Goal: Information Seeking & Learning: Learn about a topic

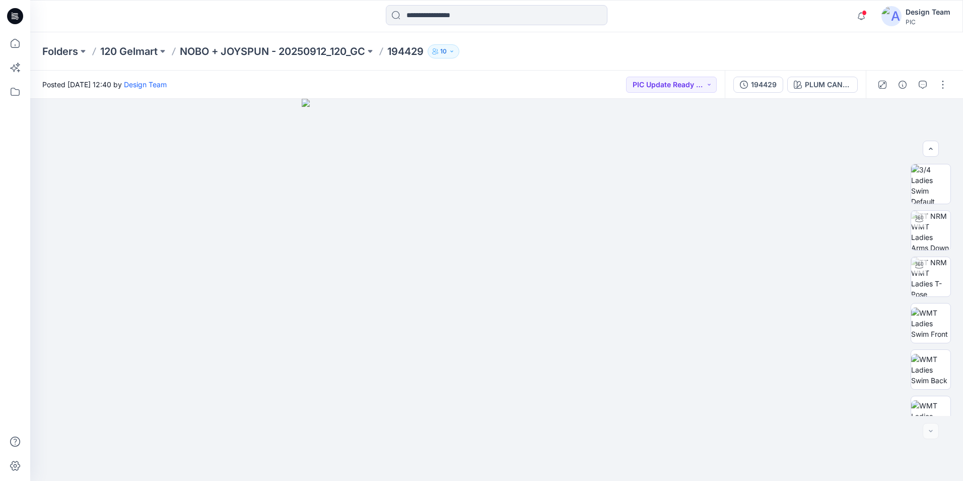
scroll to position [252, 0]
drag, startPoint x: 436, startPoint y: 439, endPoint x: 417, endPoint y: 290, distance: 149.8
click at [417, 290] on img at bounding box center [496, 234] width 503 height 492
drag, startPoint x: 458, startPoint y: 421, endPoint x: 418, endPoint y: 366, distance: 68.1
click at [418, 366] on img at bounding box center [496, 234] width 503 height 492
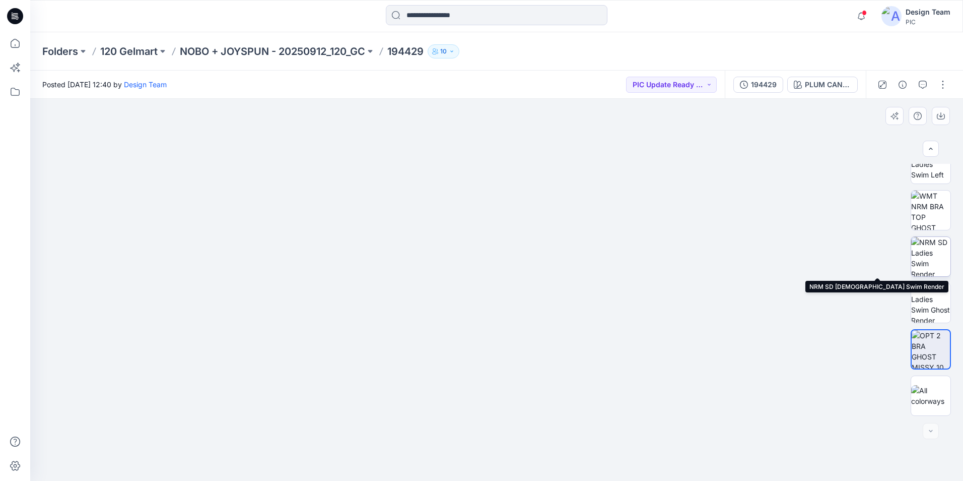
click at [927, 262] on img at bounding box center [930, 256] width 39 height 39
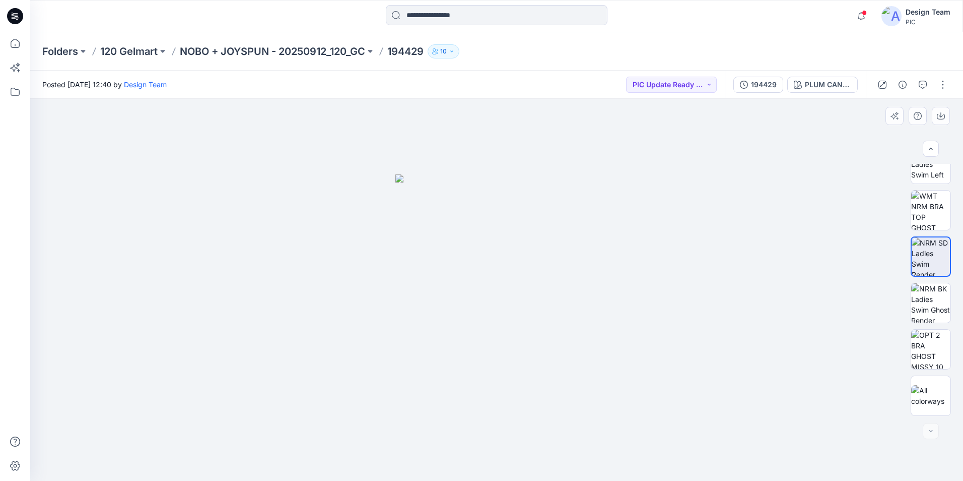
click at [517, 377] on img at bounding box center [497, 327] width 203 height 306
click at [469, 388] on img at bounding box center [497, 327] width 203 height 306
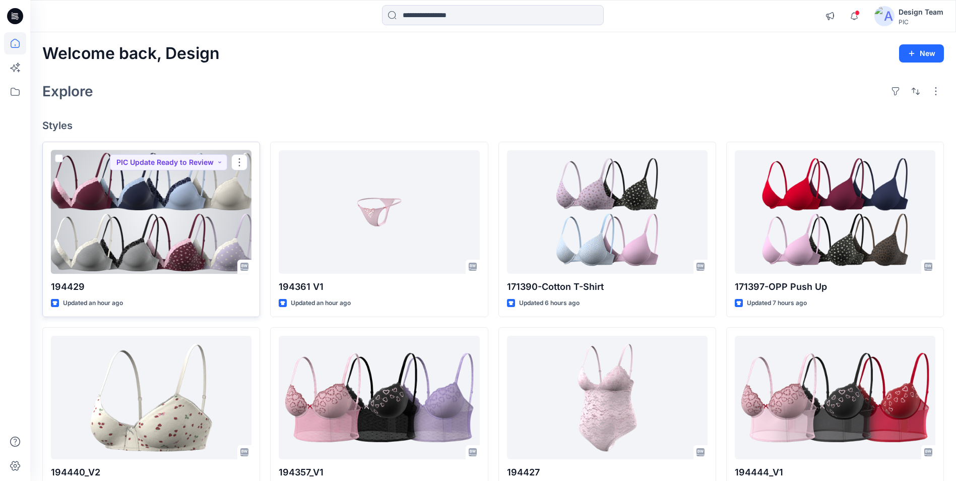
click at [178, 212] on div at bounding box center [151, 211] width 201 height 123
click at [122, 225] on div at bounding box center [151, 211] width 201 height 123
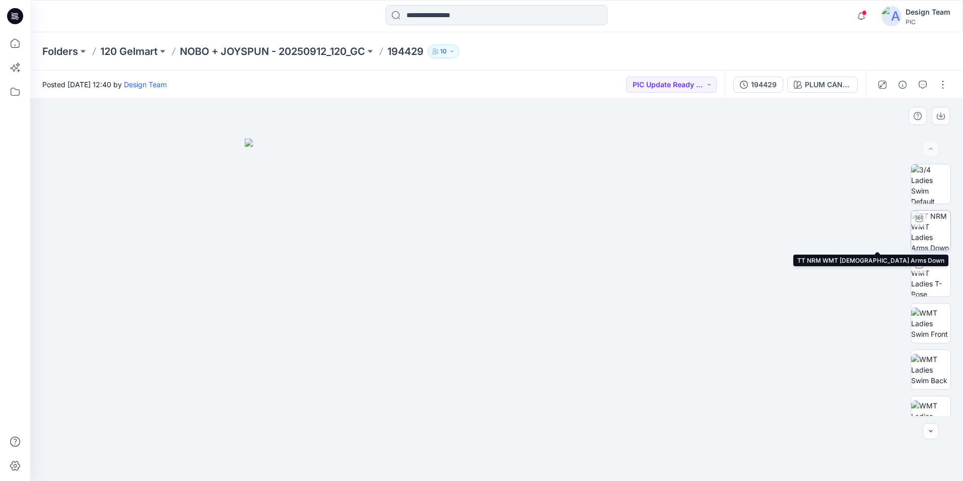
click at [925, 226] on img at bounding box center [930, 230] width 39 height 39
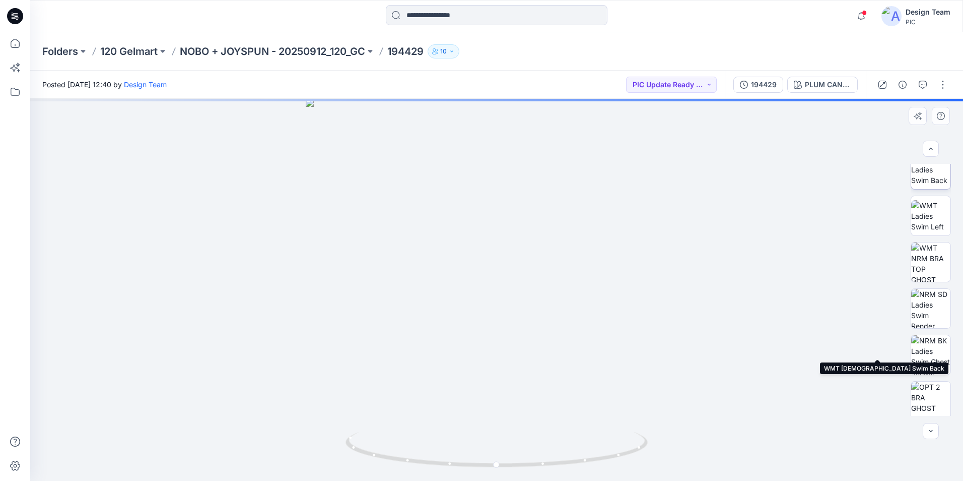
scroll to position [202, 0]
click at [933, 406] on img at bounding box center [930, 399] width 39 height 39
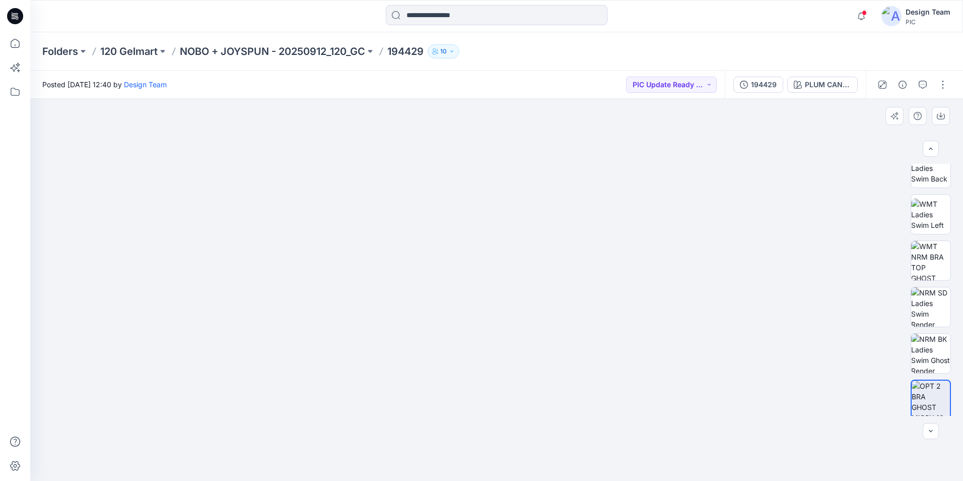
drag, startPoint x: 571, startPoint y: 450, endPoint x: 563, endPoint y: 255, distance: 195.1
click at [563, 255] on img at bounding box center [497, 221] width 532 height 520
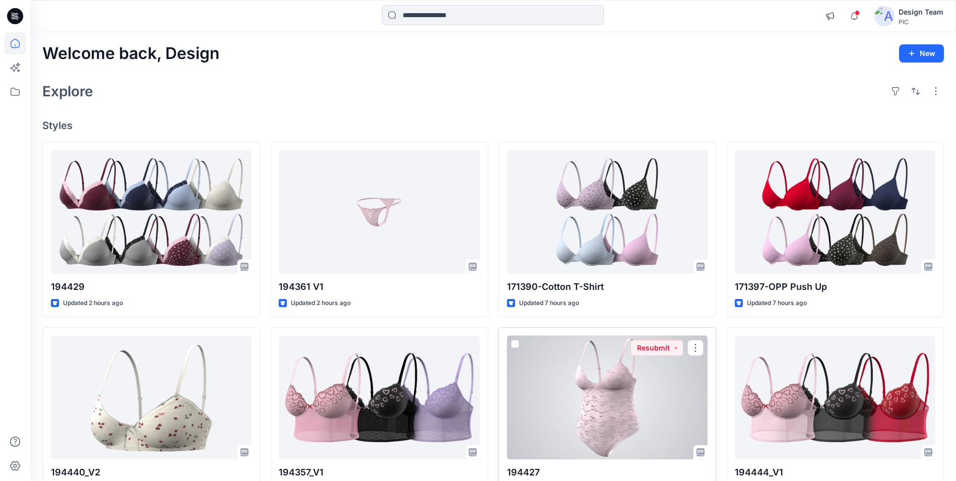
click at [589, 391] on div at bounding box center [607, 397] width 201 height 123
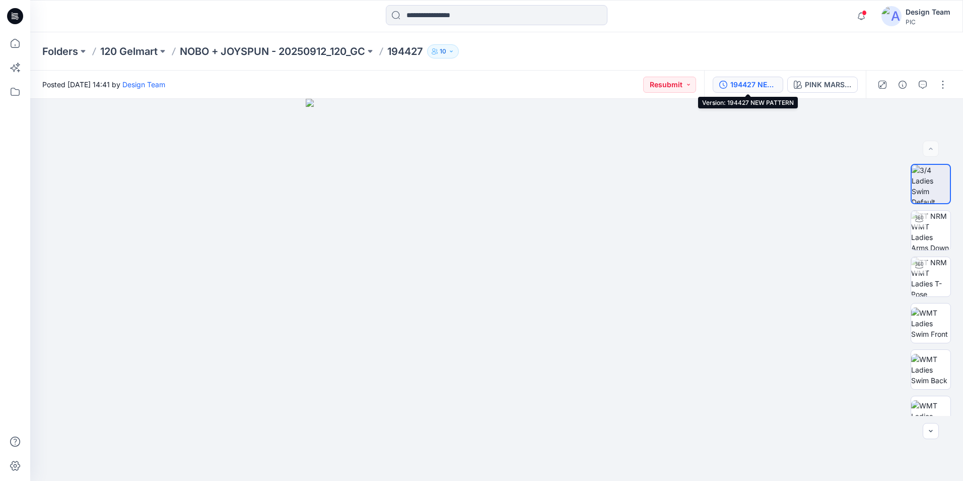
click at [761, 85] on div "194427 NEW PATTERN" at bounding box center [754, 84] width 46 height 11
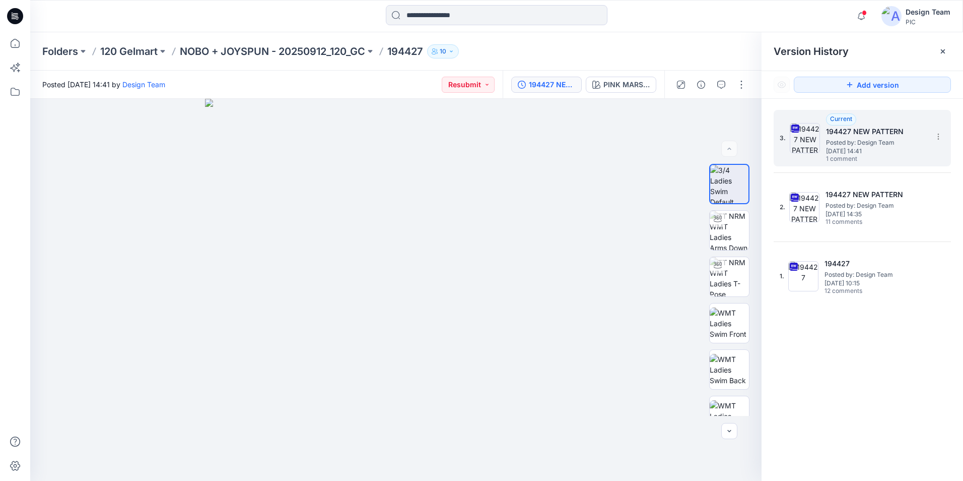
click at [861, 121] on div "Current 194427 NEW PATTERN Posted by: Design Team [DATE] 14:41 1 comment" at bounding box center [876, 138] width 101 height 50
click at [868, 139] on span "Posted by: Design Team" at bounding box center [876, 143] width 101 height 10
click at [868, 141] on span "Posted by: Design Team" at bounding box center [876, 143] width 101 height 10
click at [871, 141] on span "Posted by: Design Team" at bounding box center [876, 143] width 101 height 10
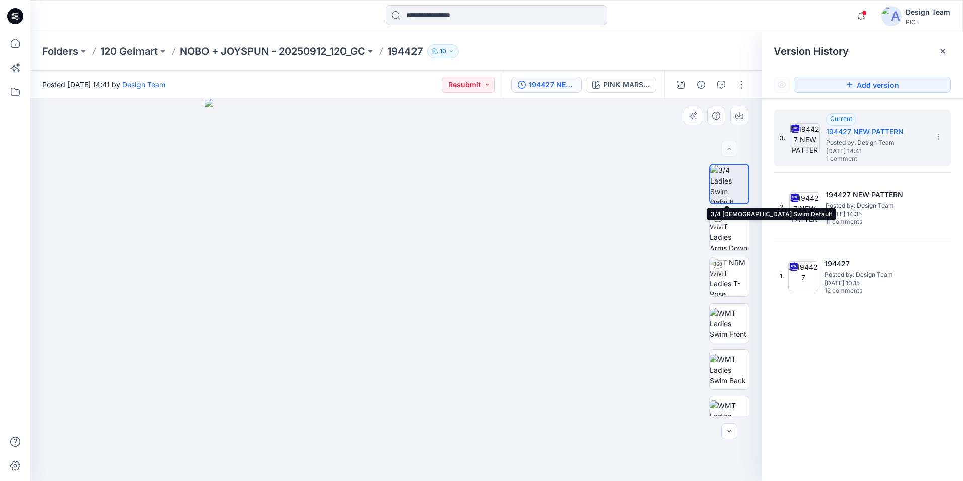
click at [732, 188] on img at bounding box center [729, 184] width 38 height 38
click at [939, 135] on icon at bounding box center [938, 134] width 1 height 1
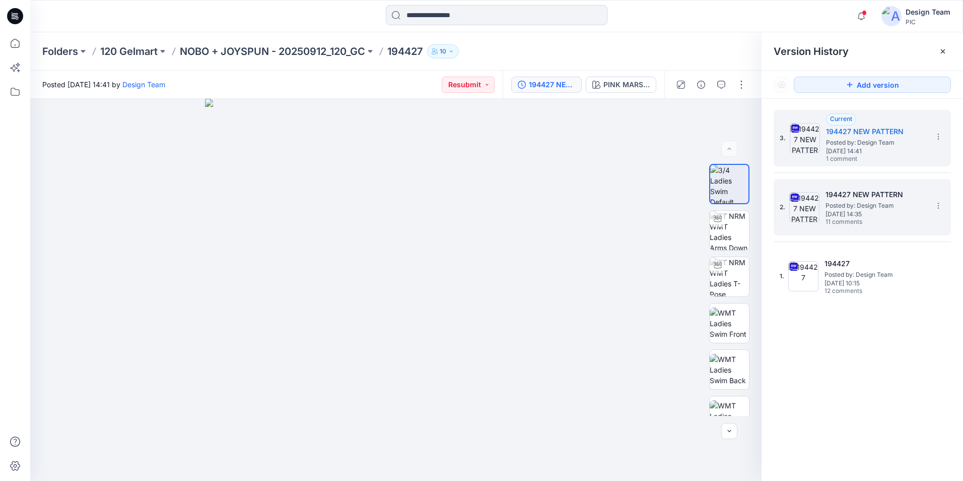
click at [813, 227] on div "2. 194427 NEW PATTERN Posted by: Design Team [DATE] 14:35 11 comments" at bounding box center [855, 207] width 151 height 48
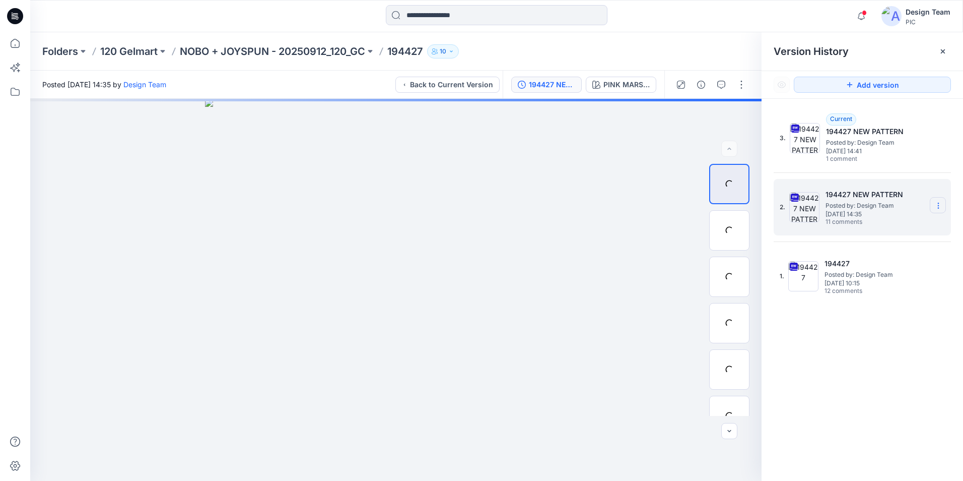
click at [936, 206] on icon at bounding box center [939, 206] width 8 height 8
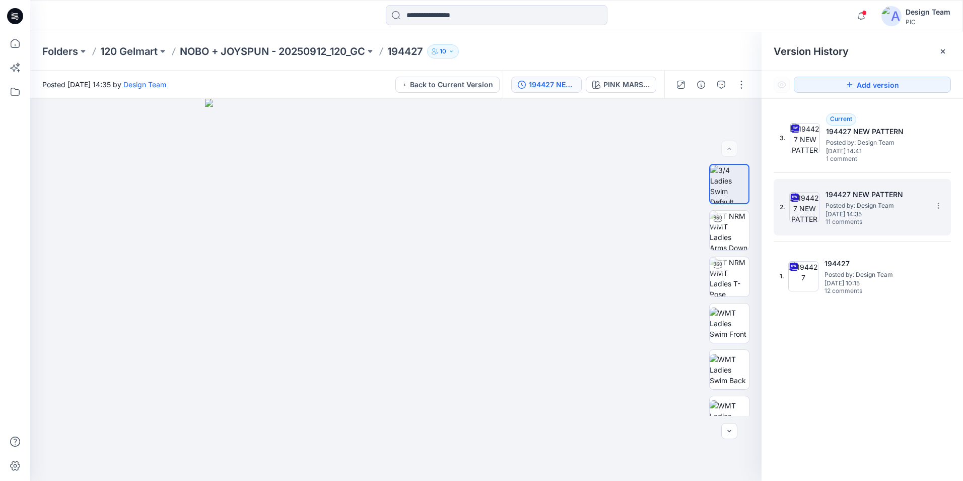
click at [883, 201] on span "Posted by: Design Team" at bounding box center [876, 206] width 101 height 10
click at [733, 181] on img at bounding box center [729, 184] width 38 height 38
click at [728, 233] on img at bounding box center [729, 230] width 39 height 39
click at [938, 205] on icon at bounding box center [939, 206] width 8 height 8
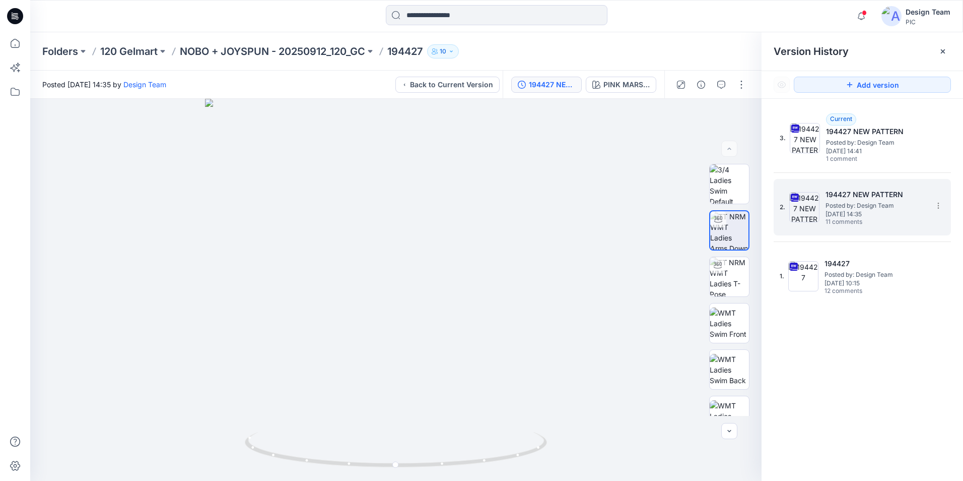
click at [921, 201] on span "Posted by: Design Team" at bounding box center [876, 206] width 101 height 10
click at [867, 372] on div "3. Current 194427 NEW PATTERN Posted by: Design Team [DATE] 14:41 1 comment 2. …" at bounding box center [863, 297] width 202 height 397
click at [939, 202] on icon at bounding box center [939, 206] width 8 height 8
click at [721, 89] on button "button" at bounding box center [721, 85] width 16 height 16
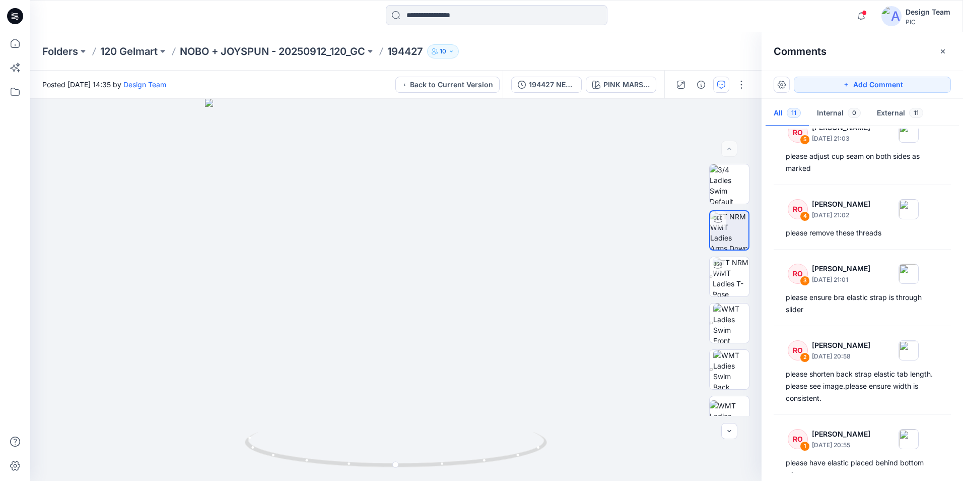
scroll to position [521, 0]
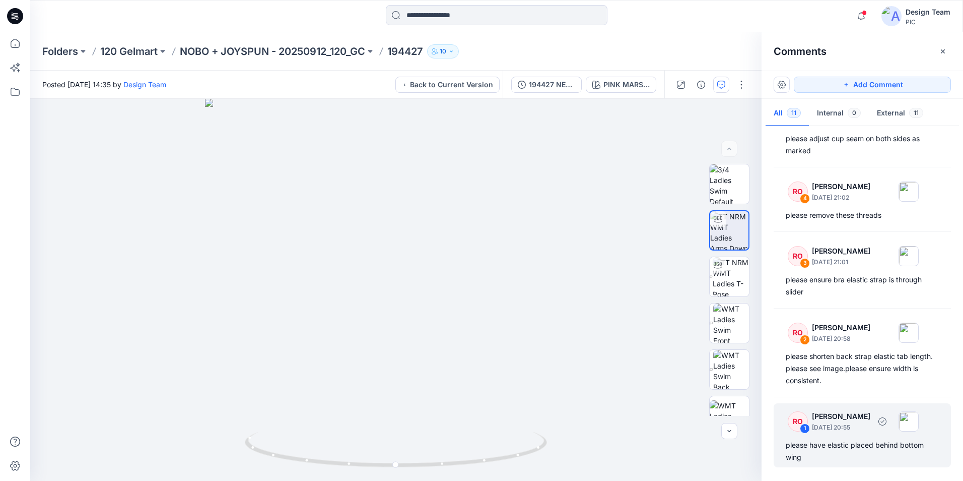
click at [898, 450] on div "please have elastic placed behind bottom wing" at bounding box center [862, 451] width 153 height 24
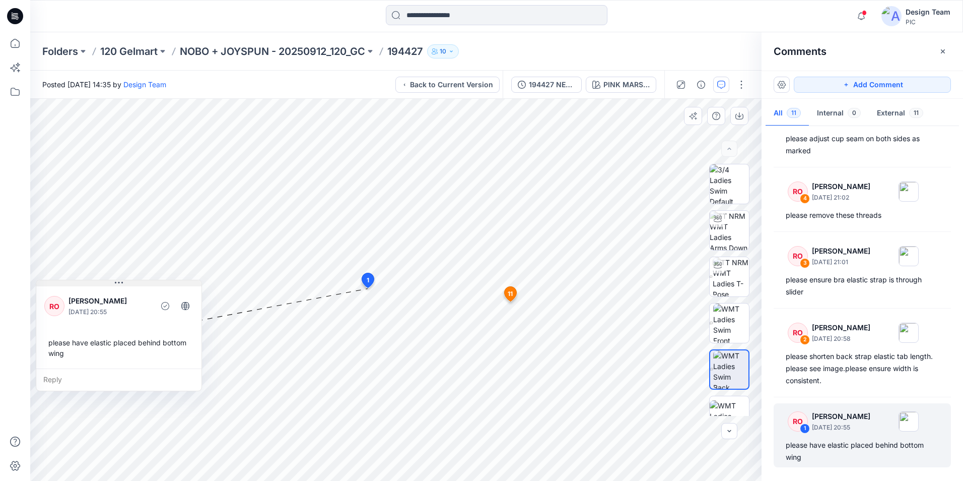
drag, startPoint x: 420, startPoint y: 327, endPoint x: 140, endPoint y: 284, distance: 283.0
click at [140, 284] on button at bounding box center [118, 283] width 165 height 6
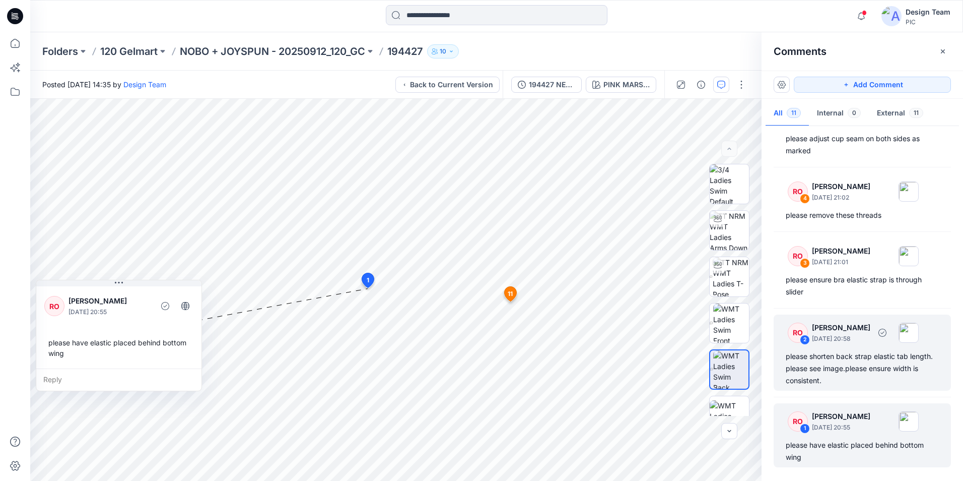
click at [874, 359] on div "please shorten back strap elastic tab length. please see image.please ensure wi…" at bounding box center [862, 368] width 153 height 36
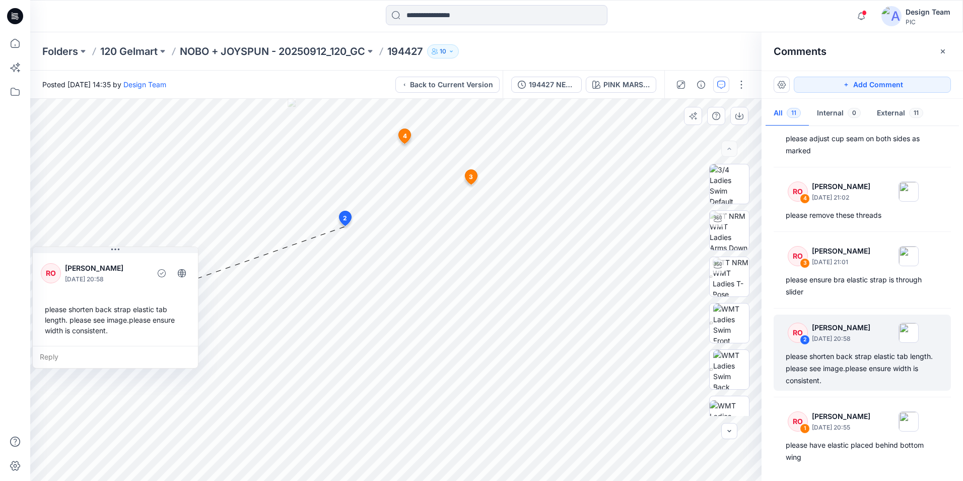
drag, startPoint x: 438, startPoint y: 129, endPoint x: 43, endPoint y: 254, distance: 414.8
click at [43, 254] on div "RO [PERSON_NAME] [DATE] 20:58 please shorten back strap elastic tab length. ple…" at bounding box center [115, 298] width 165 height 95
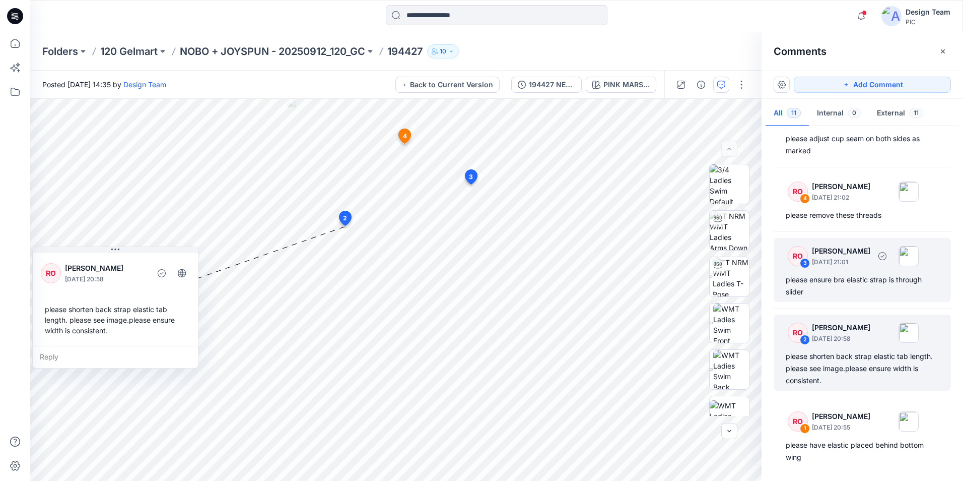
click at [884, 290] on div "please ensure bra elastic strap is through slider" at bounding box center [862, 286] width 153 height 24
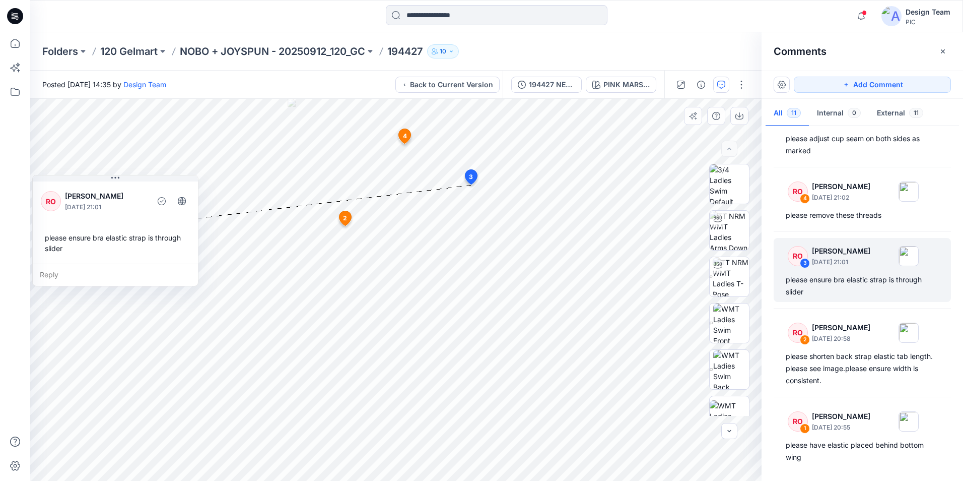
drag, startPoint x: 332, startPoint y: 140, endPoint x: 147, endPoint y: 185, distance: 189.9
click at [147, 185] on div "RO [PERSON_NAME] [DATE] 21:01 please ensure bra elastic strap is through slider" at bounding box center [115, 221] width 165 height 84
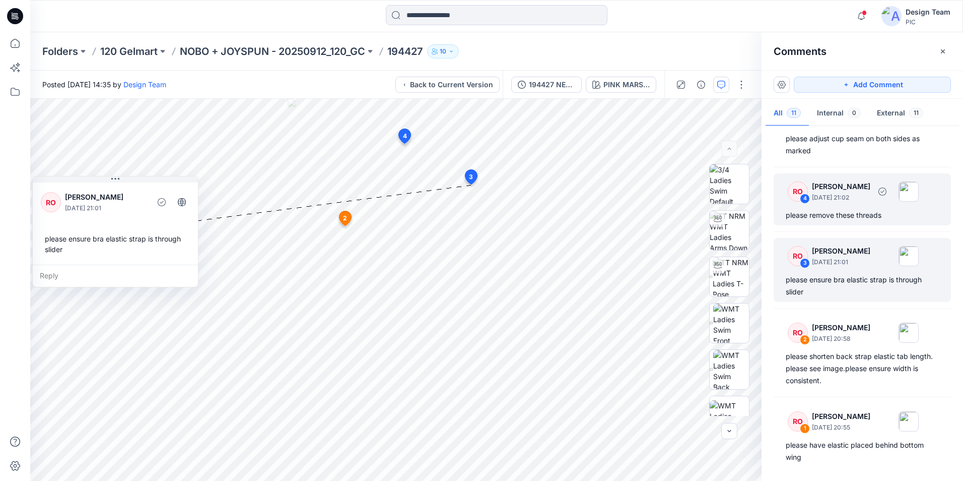
click at [827, 205] on div "RO 4 [PERSON_NAME] [DATE] 21:02" at bounding box center [849, 191] width 139 height 28
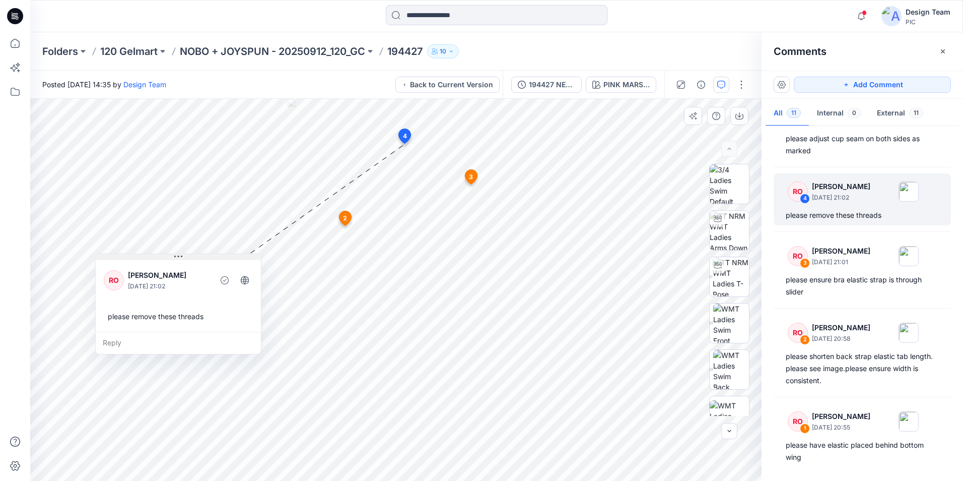
drag, startPoint x: 509, startPoint y: 119, endPoint x: 217, endPoint y: 260, distance: 324.5
click at [217, 260] on button at bounding box center [178, 257] width 165 height 6
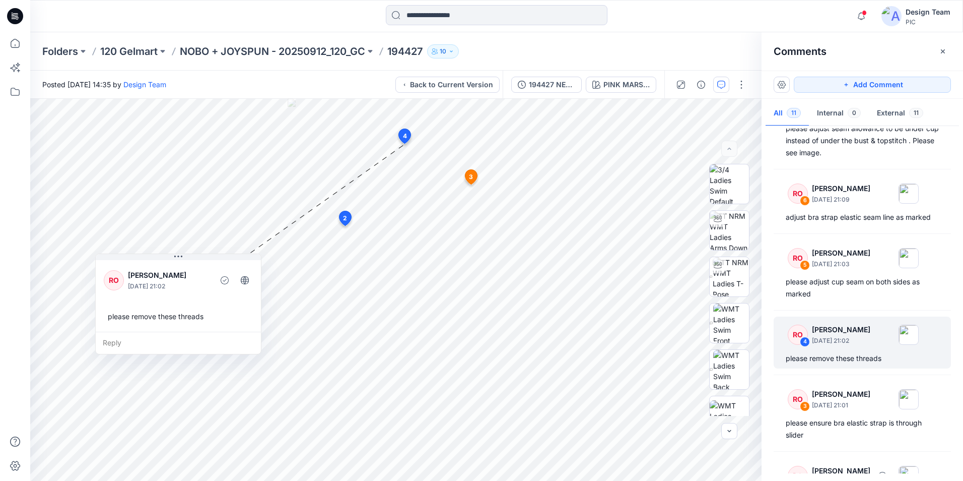
scroll to position [370, 0]
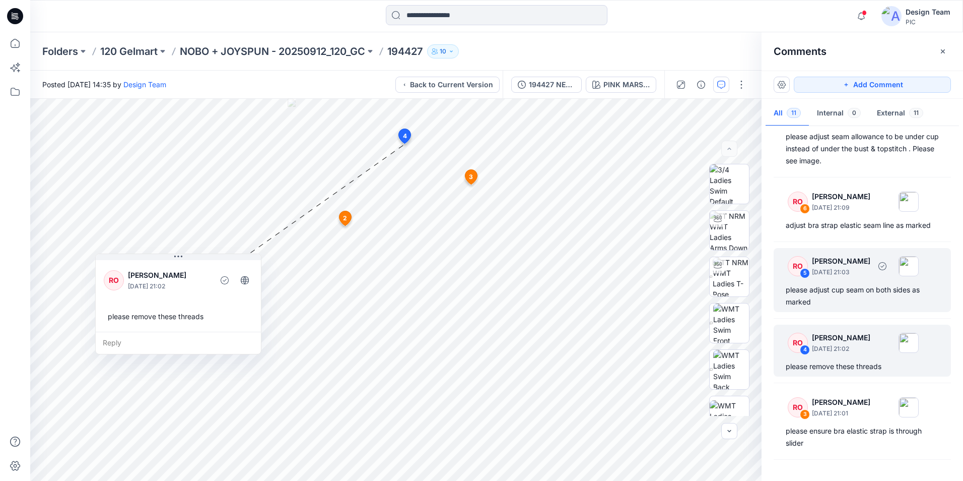
click at [864, 282] on div "RO 5 [PERSON_NAME] [DATE] 21:03 please adjust cup seam on both sides as marked" at bounding box center [862, 280] width 177 height 64
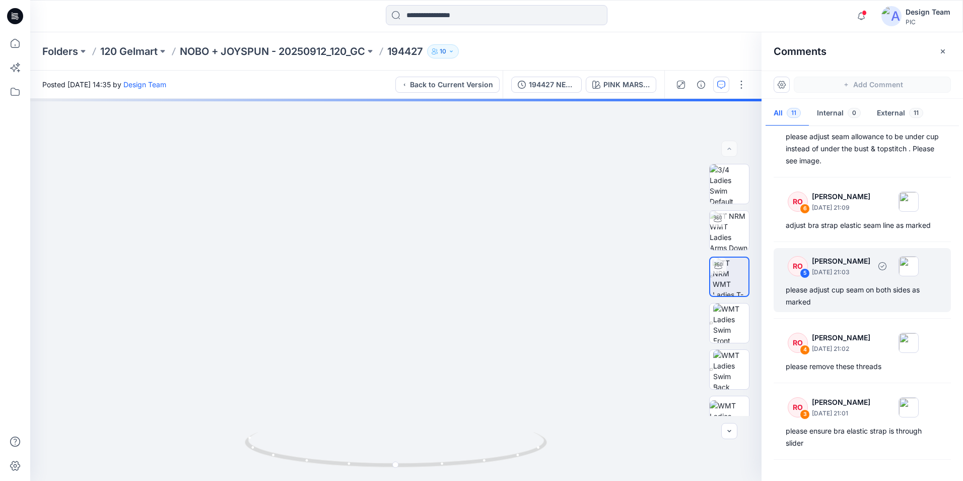
click at [851, 281] on div "RO 5 [PERSON_NAME] [DATE] 21:03 please adjust cup seam on both sides as marked" at bounding box center [862, 280] width 177 height 64
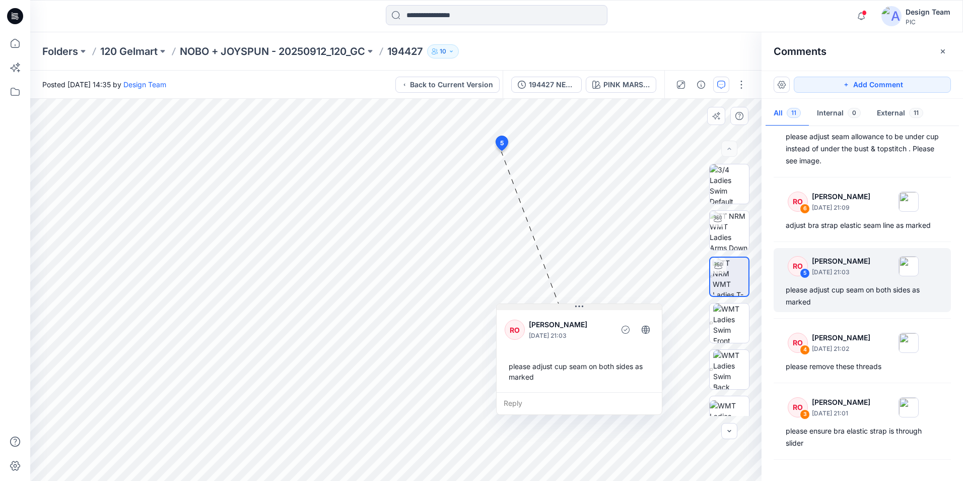
drag, startPoint x: 489, startPoint y: 299, endPoint x: 593, endPoint y: 296, distance: 104.4
click at [595, 304] on button at bounding box center [579, 307] width 165 height 6
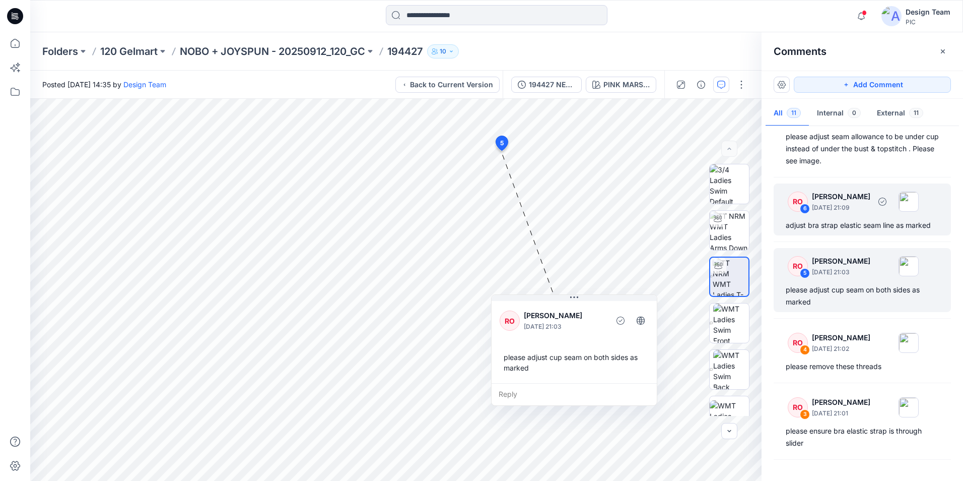
click at [869, 217] on div "RO 6 [PERSON_NAME] [DATE] 21:09 adjust bra strap elastic seam line as marked" at bounding box center [862, 209] width 177 height 52
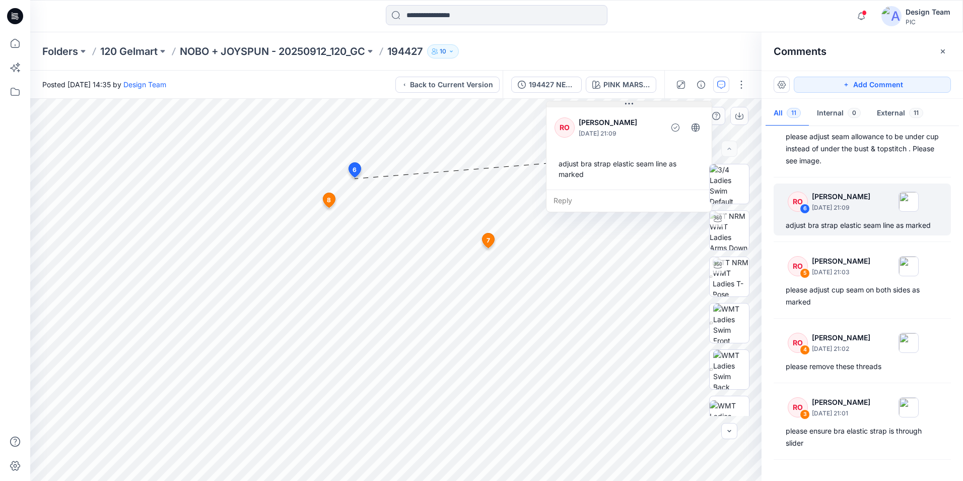
click at [646, 99] on div "12 6 RO [PERSON_NAME] [DATE] 21:09 adjust bra strap elastic seam line as marked…" at bounding box center [396, 290] width 732 height 382
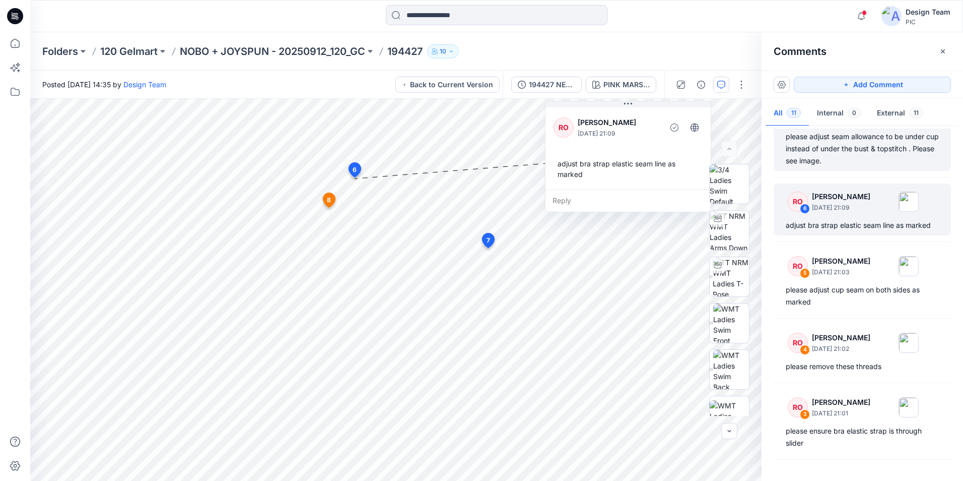
click at [875, 163] on div "please adjust seam allowance to be under cup instead of under the bust & topsti…" at bounding box center [862, 148] width 153 height 36
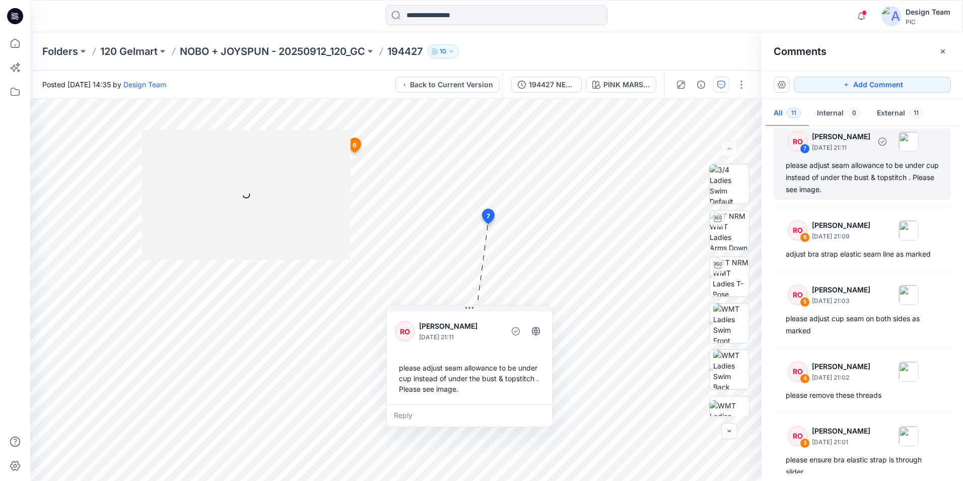
scroll to position [337, 0]
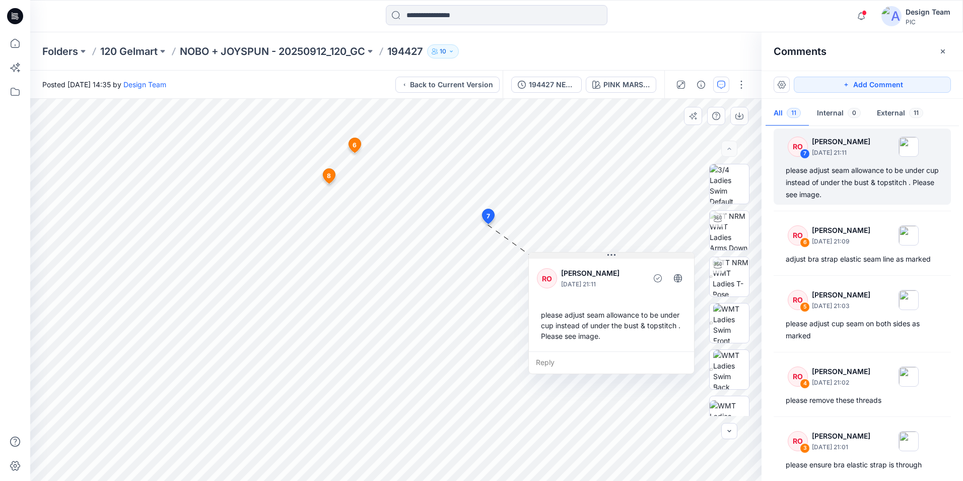
drag, startPoint x: 456, startPoint y: 310, endPoint x: 599, endPoint y: 257, distance: 151.6
click at [599, 257] on button at bounding box center [611, 255] width 165 height 6
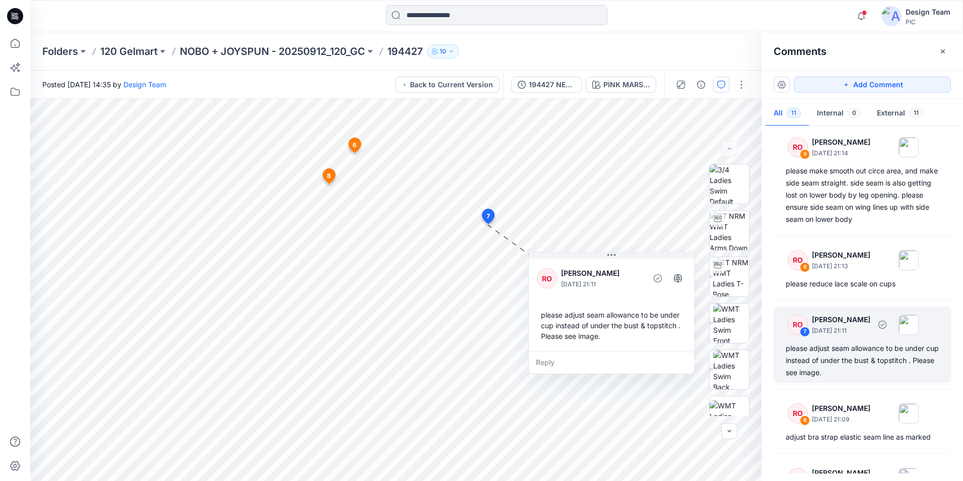
scroll to position [135, 0]
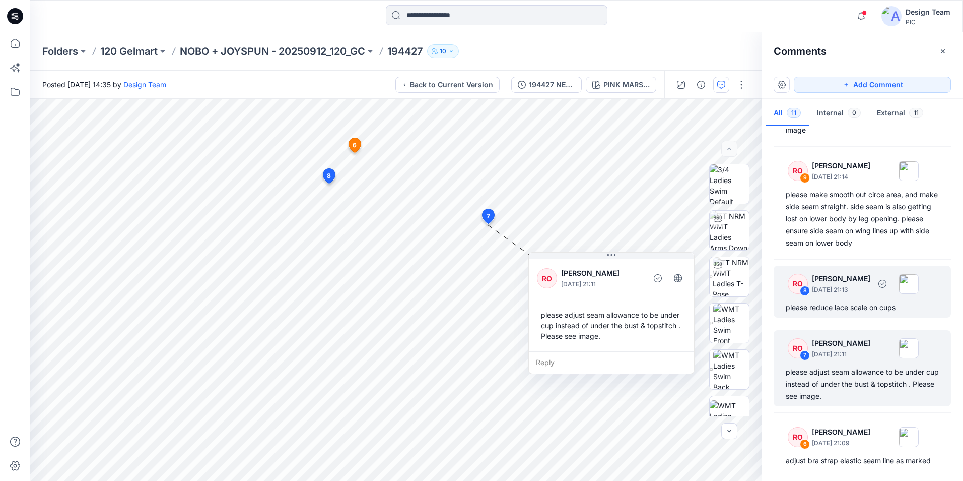
click at [863, 298] on div "RO 8 [PERSON_NAME] [DATE] 21:13 please reduce lace scale on cups" at bounding box center [862, 292] width 177 height 52
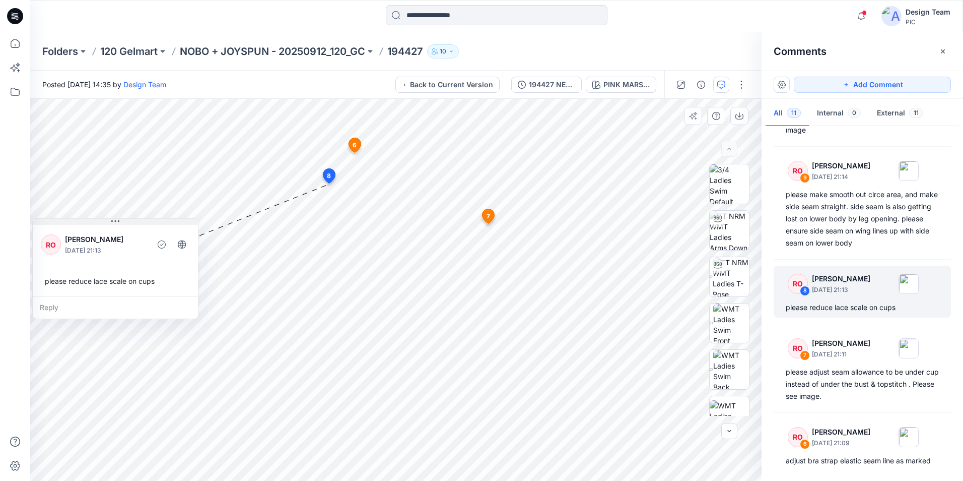
drag, startPoint x: 409, startPoint y: 193, endPoint x: 113, endPoint y: 223, distance: 297.2
click at [113, 223] on button at bounding box center [115, 222] width 165 height 6
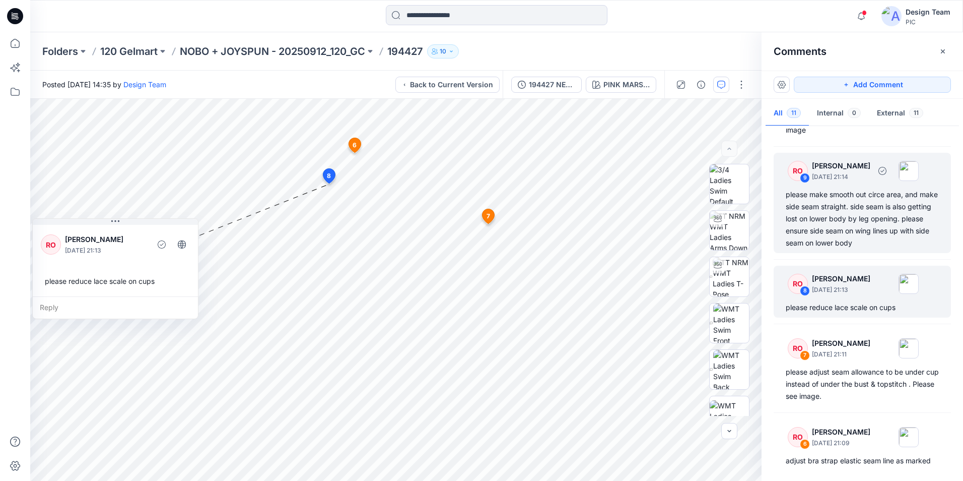
click at [833, 226] on div "please make smooth out circe area, and make side seam straight. side seam is al…" at bounding box center [862, 218] width 153 height 60
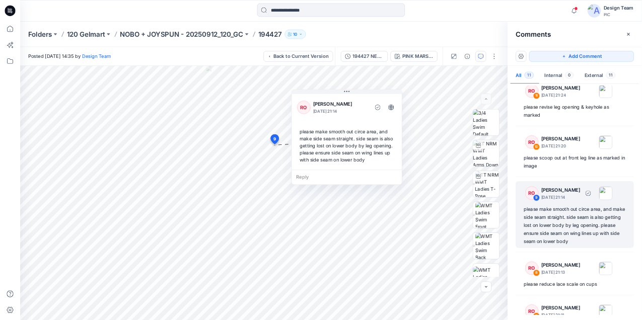
scroll to position [0, 0]
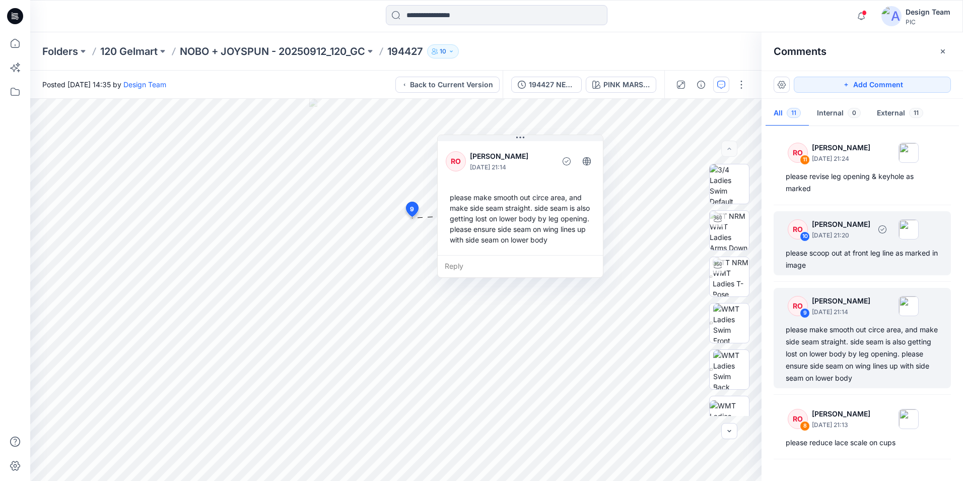
click at [867, 241] on div "RO 10 [PERSON_NAME] [DATE] 21:20" at bounding box center [849, 229] width 139 height 28
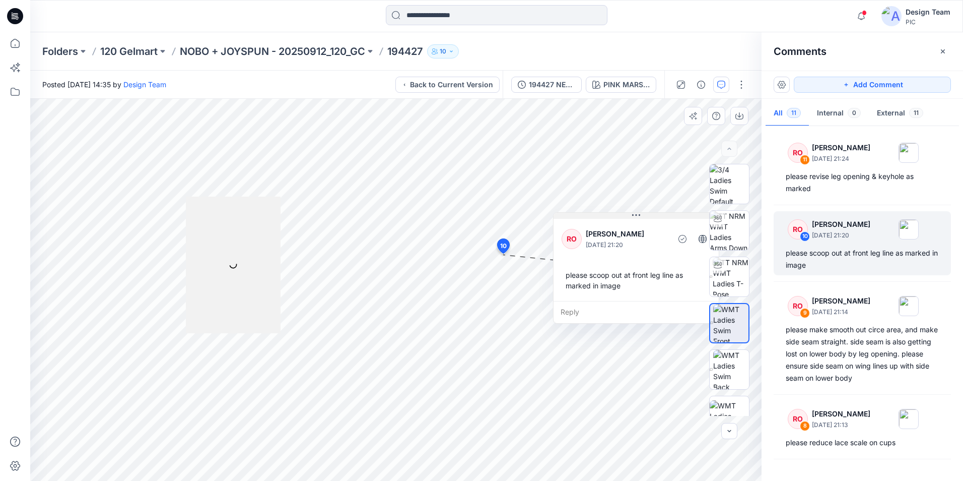
drag, startPoint x: 551, startPoint y: 182, endPoint x: 648, endPoint y: 218, distance: 103.6
click at [648, 218] on button at bounding box center [636, 216] width 165 height 6
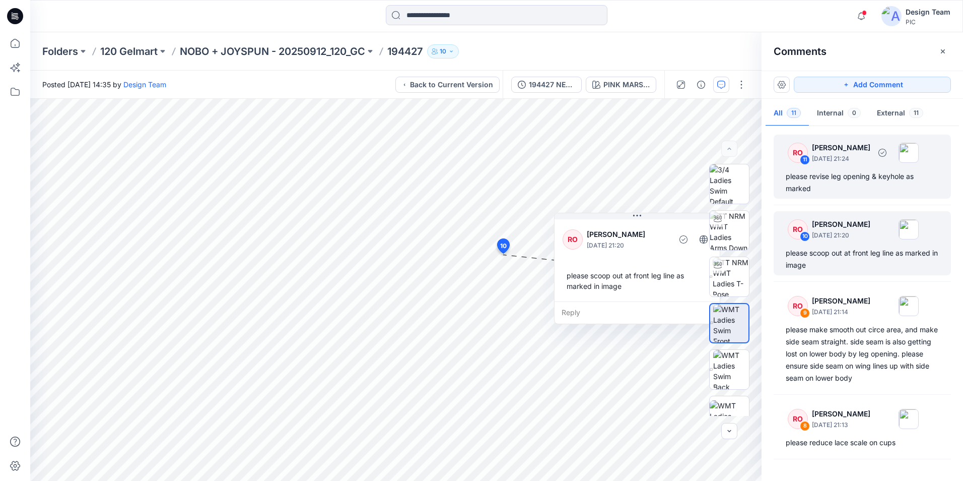
click at [886, 181] on div "please revise leg opening & keyhole as marked" at bounding box center [862, 182] width 153 height 24
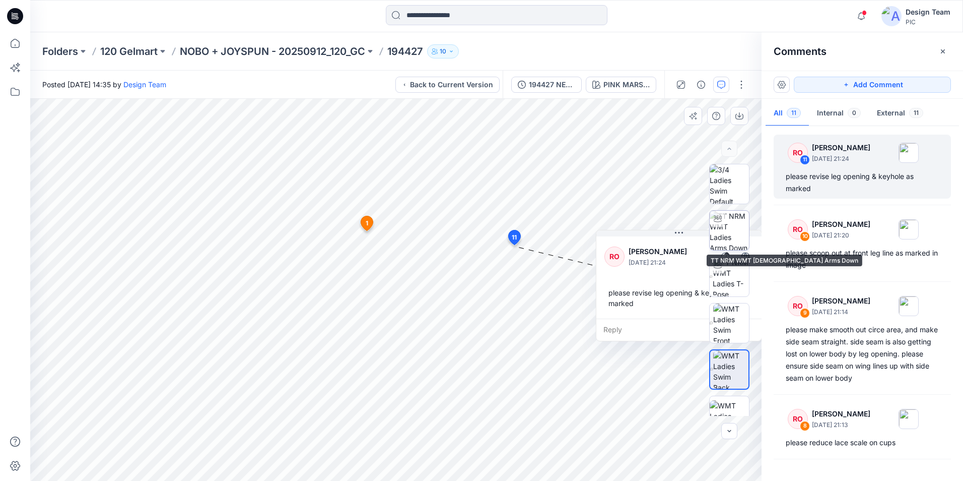
drag, startPoint x: 598, startPoint y: 257, endPoint x: 720, endPoint y: 216, distance: 129.2
click at [720, 216] on div "PINK MARSHMALLOW Loading... Material Properties Loading... 12 1 RO [PERSON_NAME…" at bounding box center [396, 290] width 732 height 382
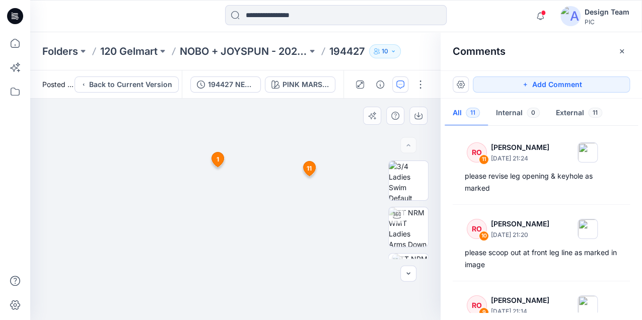
click at [215, 158] on icon at bounding box center [218, 160] width 12 height 15
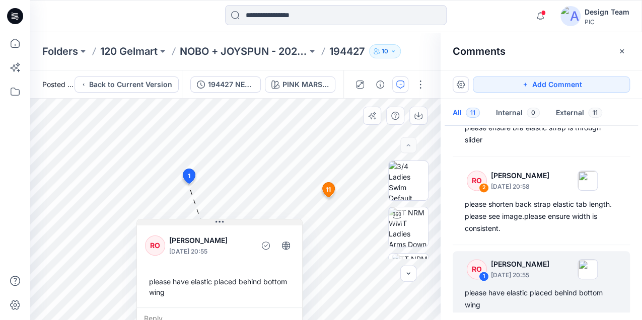
scroll to position [674, 0]
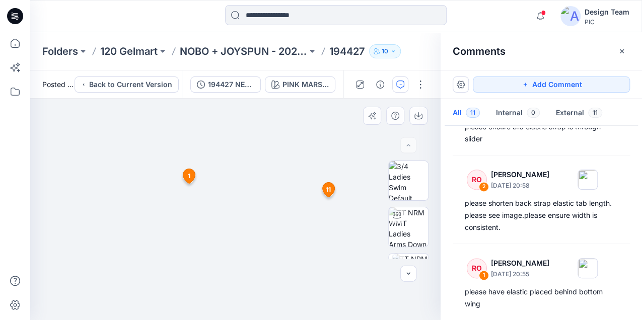
click at [332, 188] on icon at bounding box center [328, 189] width 12 height 15
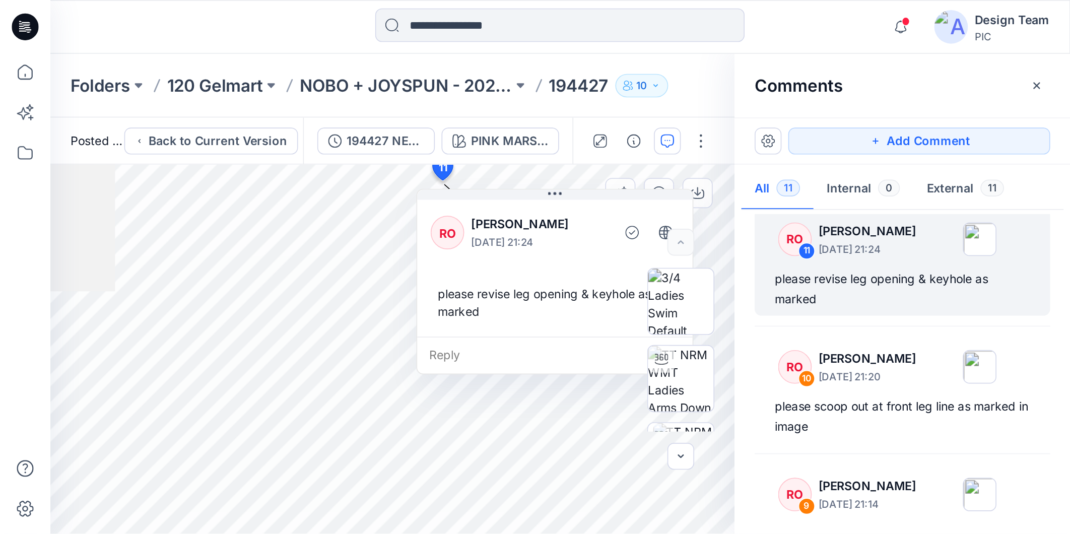
scroll to position [6, 0]
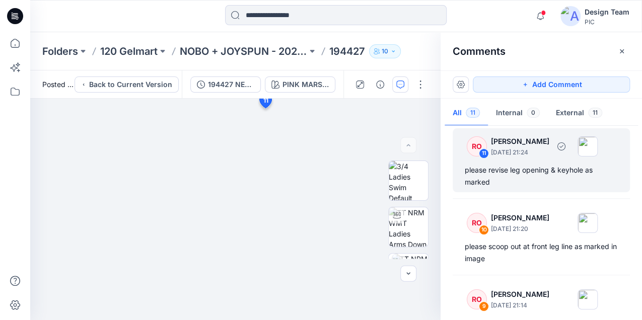
click at [499, 172] on div "please revise leg opening & keyhole as marked" at bounding box center [541, 176] width 153 height 24
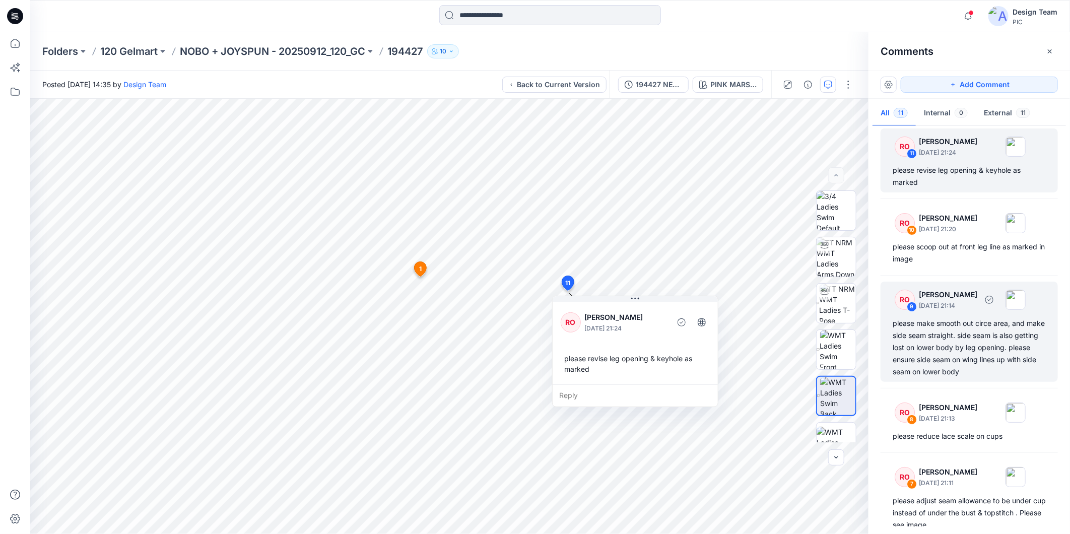
scroll to position [0, 0]
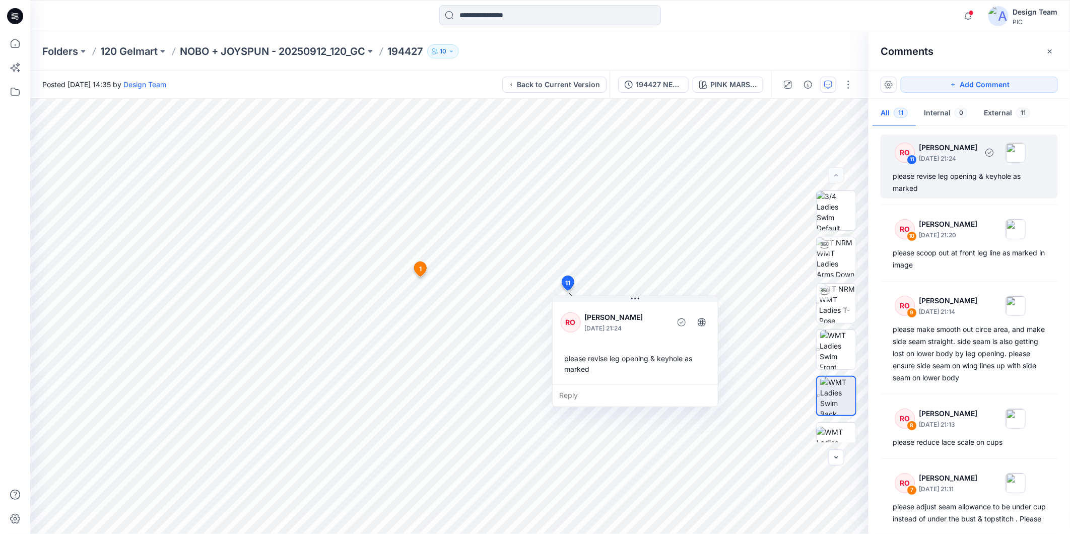
click at [963, 169] on div "RO 11 [PERSON_NAME] [DATE] 21:24 please revise leg opening & keyhole as marked" at bounding box center [969, 167] width 177 height 64
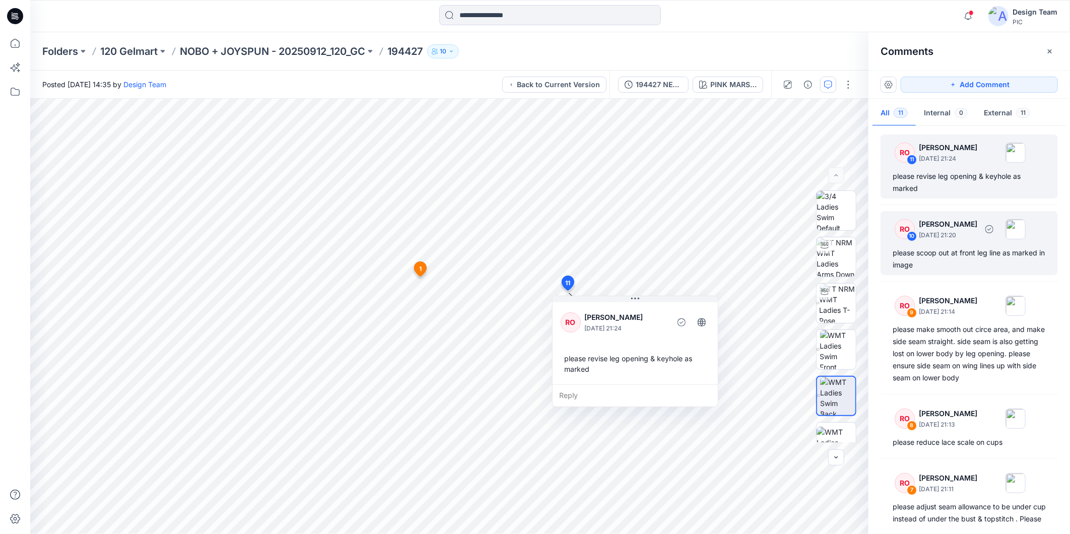
click at [963, 260] on div "please scoop out at front leg line as marked in image" at bounding box center [969, 259] width 153 height 24
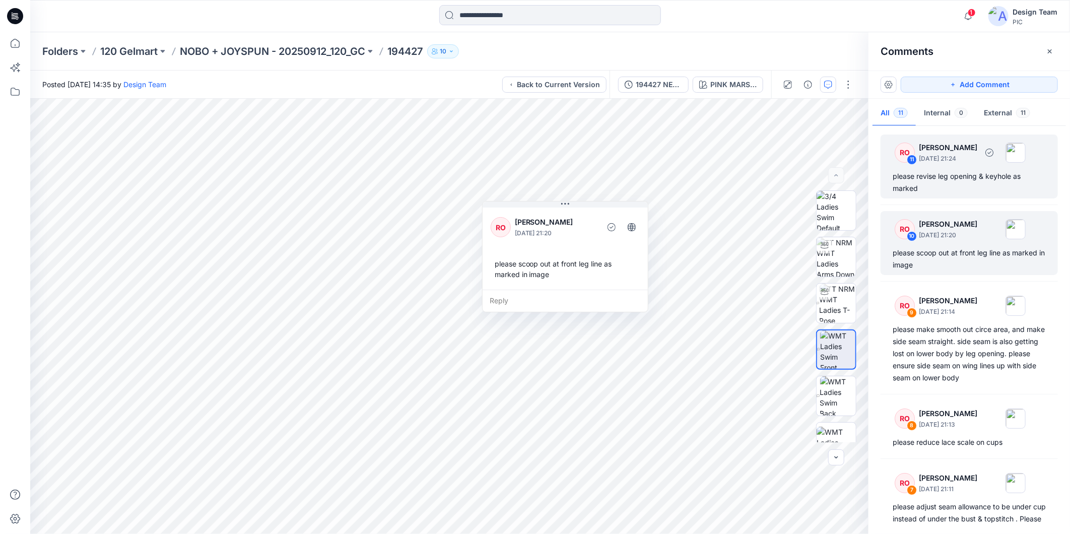
click at [963, 174] on div "please revise leg opening & keyhole as marked" at bounding box center [969, 182] width 153 height 24
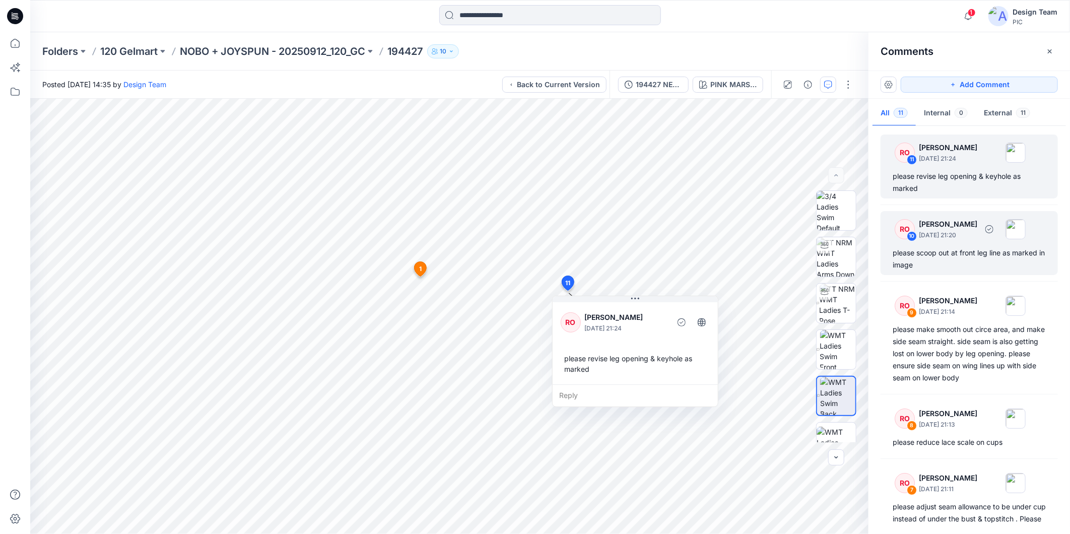
click at [963, 253] on div "please scoop out at front leg line as marked in image" at bounding box center [969, 259] width 153 height 24
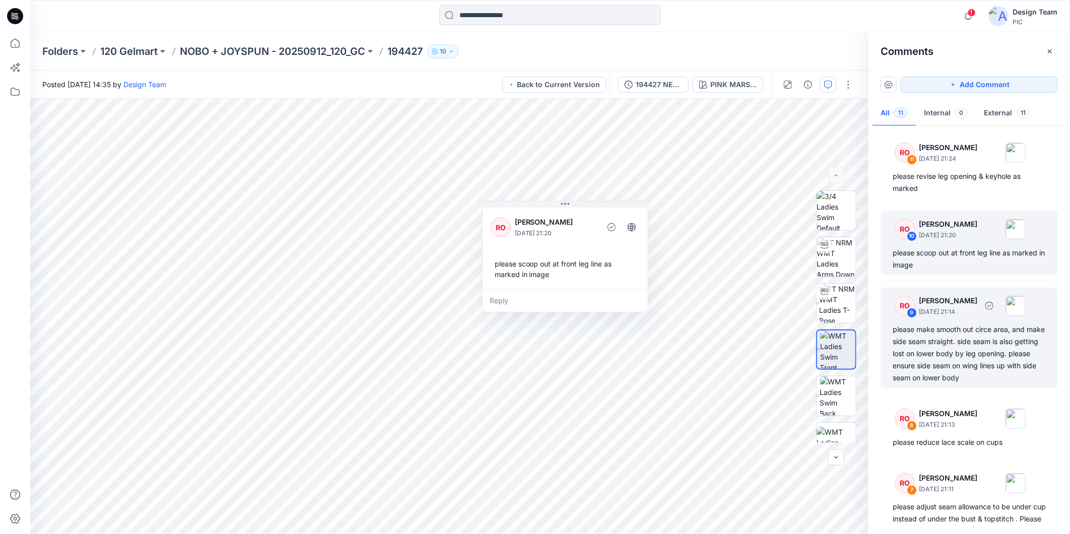
click at [963, 342] on div "please make smooth out circe area, and make side seam straight. side seam is al…" at bounding box center [969, 353] width 153 height 60
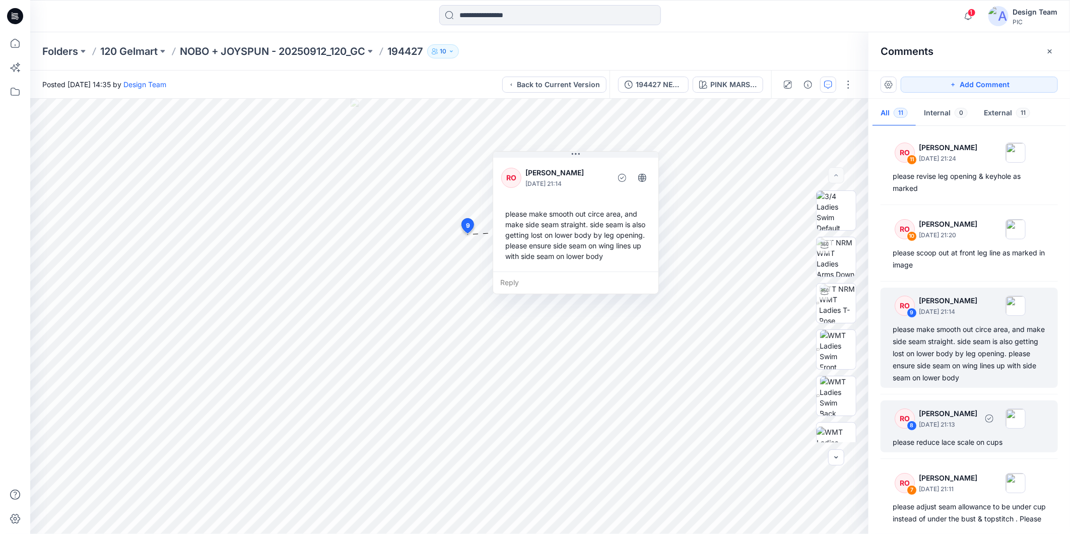
click at [963, 427] on p "[DATE] 21:13" at bounding box center [948, 425] width 58 height 10
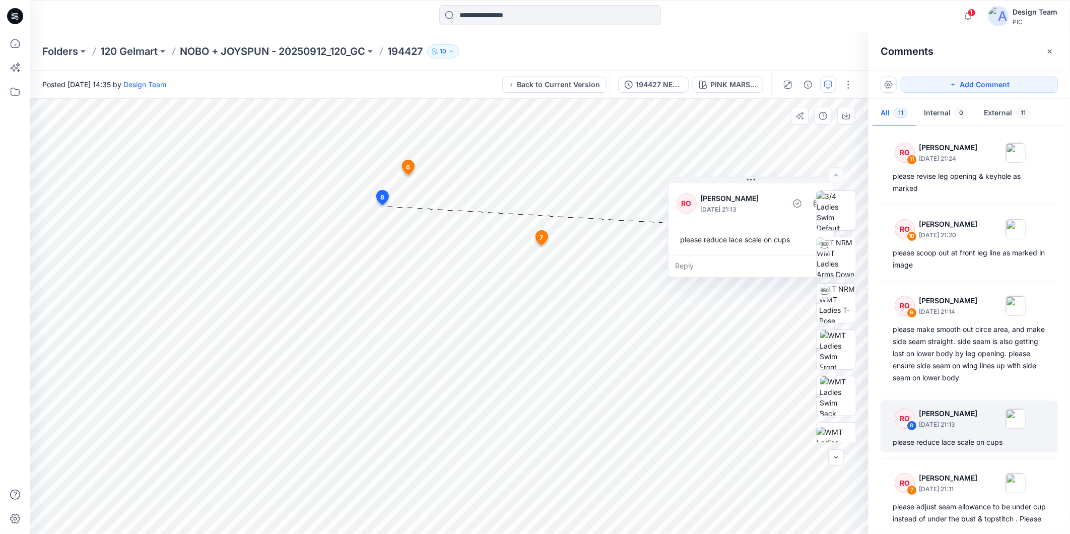
drag, startPoint x: 479, startPoint y: 217, endPoint x: 780, endPoint y: 184, distance: 303.1
click at [780, 184] on div "RO [PERSON_NAME] [DATE] 21:13 please reduce lace scale on cups" at bounding box center [751, 218] width 165 height 74
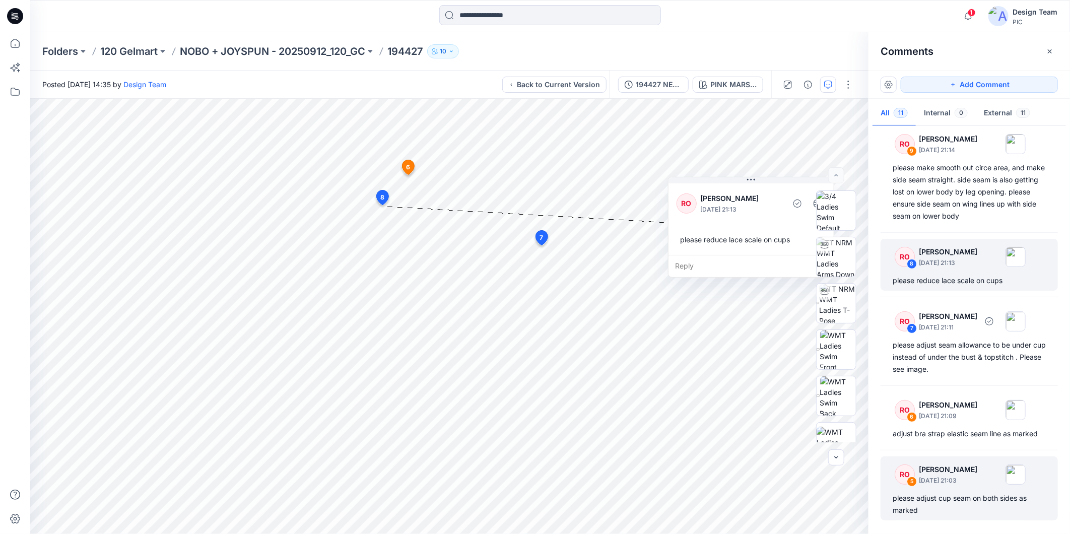
scroll to position [168, 0]
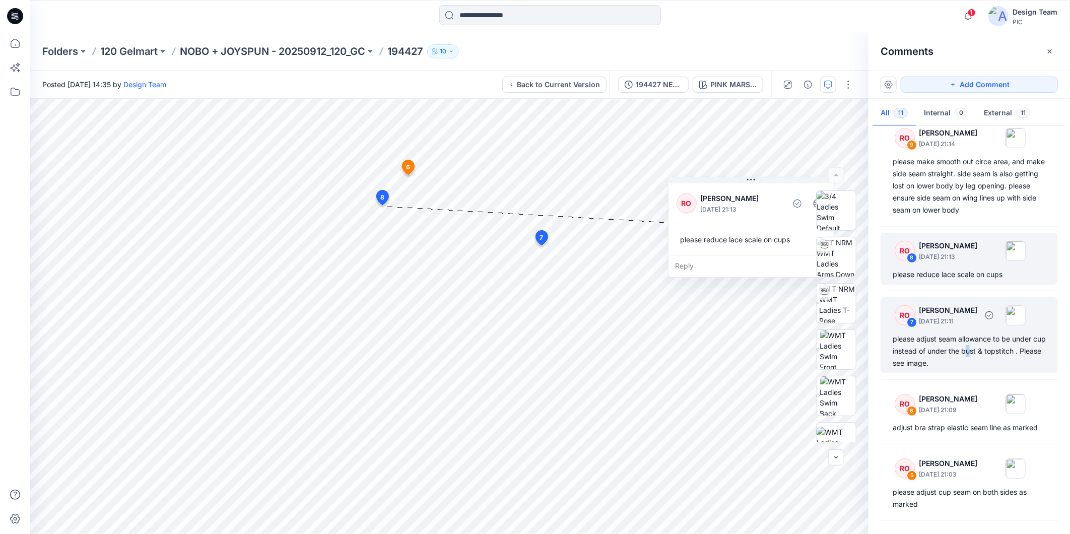
click at [963, 355] on div "please adjust seam allowance to be under cup instead of under the bust & topsti…" at bounding box center [969, 351] width 153 height 36
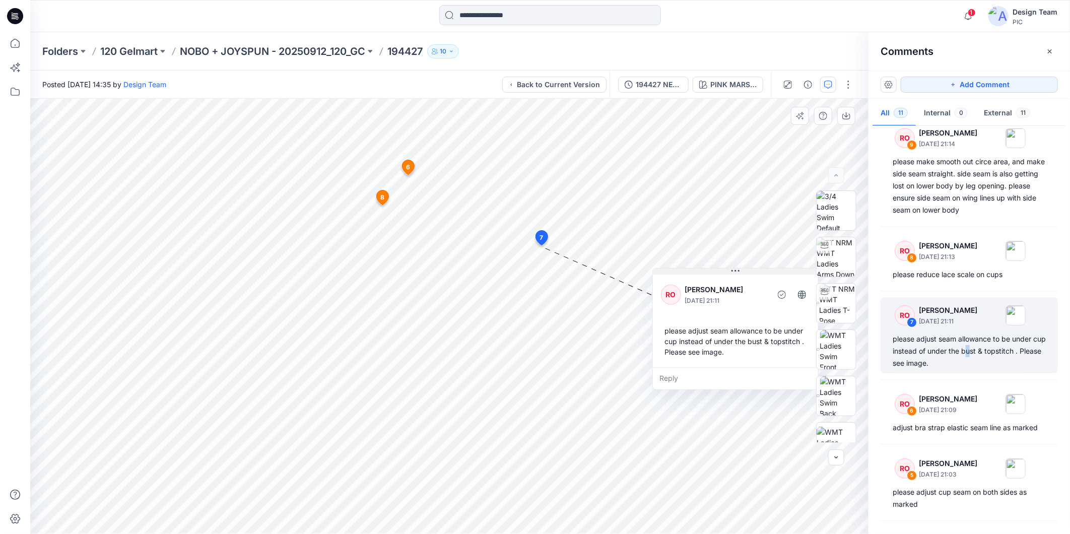
drag, startPoint x: 550, startPoint y: 336, endPoint x: 725, endPoint y: 235, distance: 201.5
click at [727, 273] on div "RO [PERSON_NAME] [DATE] 21:11 please adjust seam allowance to be under cup inst…" at bounding box center [735, 320] width 165 height 95
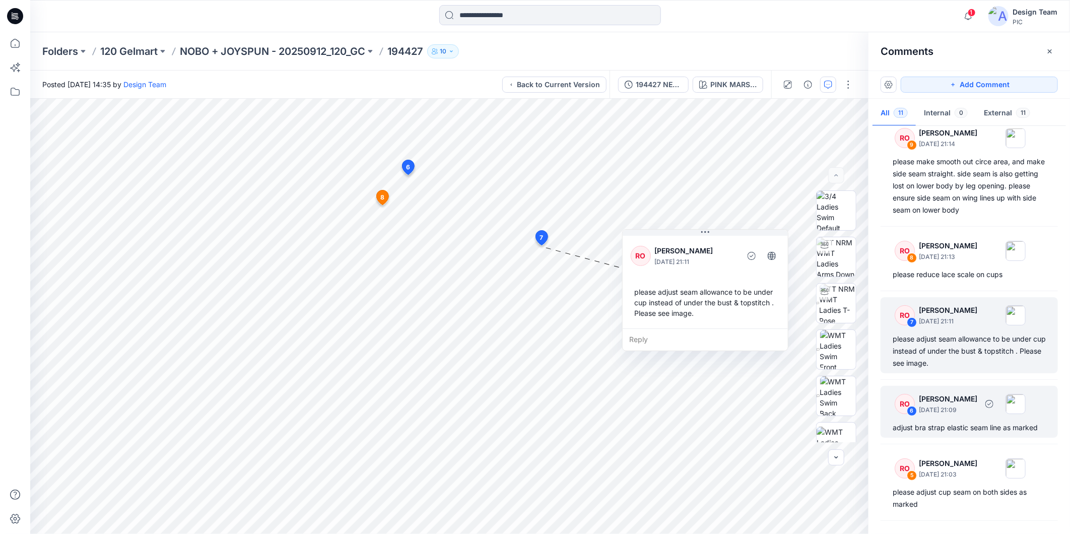
click at [963, 417] on div "RO 6 [PERSON_NAME] [DATE] 21:09" at bounding box center [956, 404] width 139 height 28
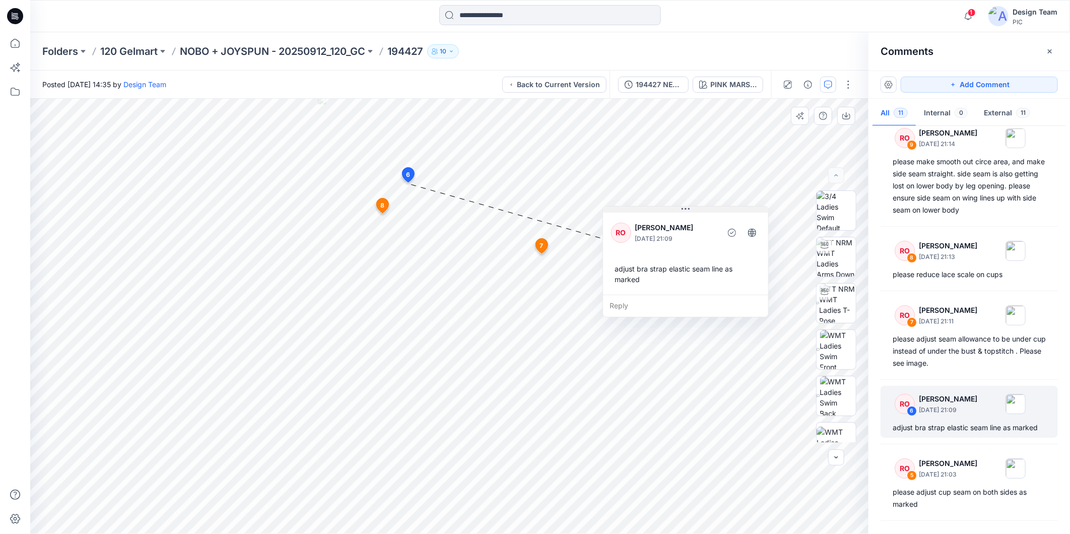
drag, startPoint x: 539, startPoint y: 205, endPoint x: 691, endPoint y: 212, distance: 152.3
click at [691, 212] on button at bounding box center [685, 210] width 165 height 6
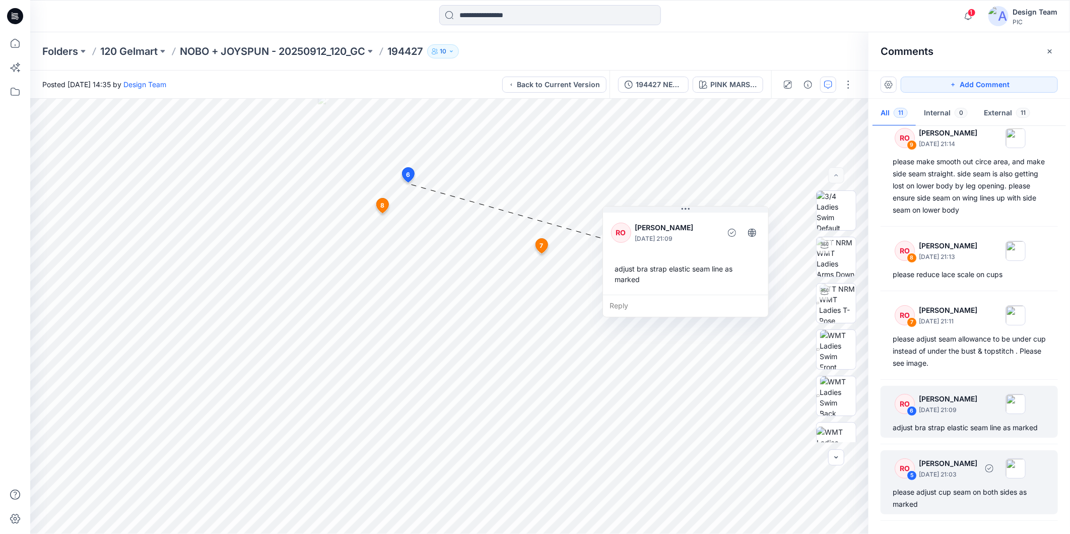
click at [953, 480] on div "RO 5 [PERSON_NAME] [DATE] 21:03" at bounding box center [956, 468] width 139 height 28
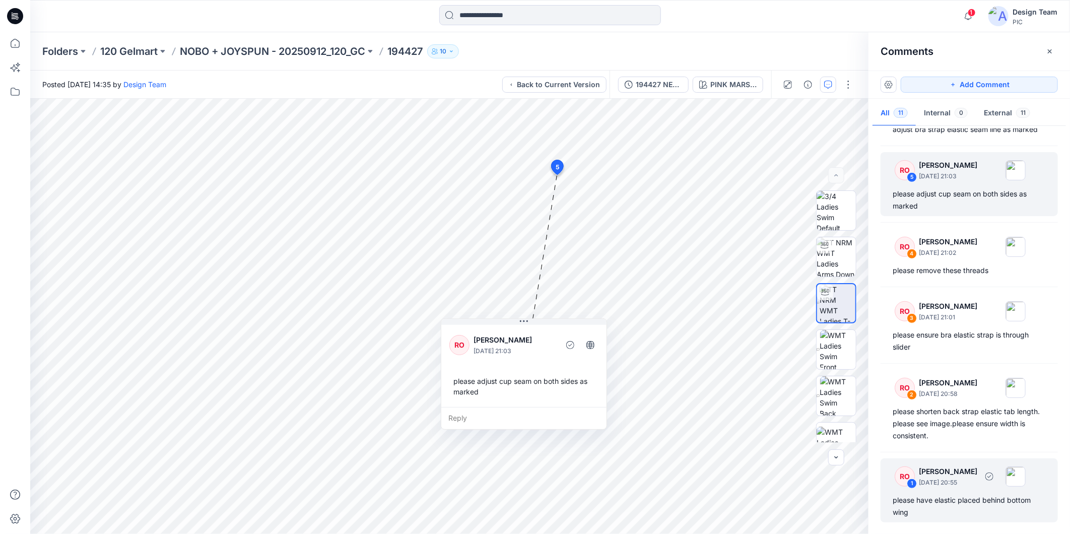
scroll to position [468, 0]
click at [963, 480] on div "please have elastic placed behind bottom wing" at bounding box center [969, 505] width 153 height 24
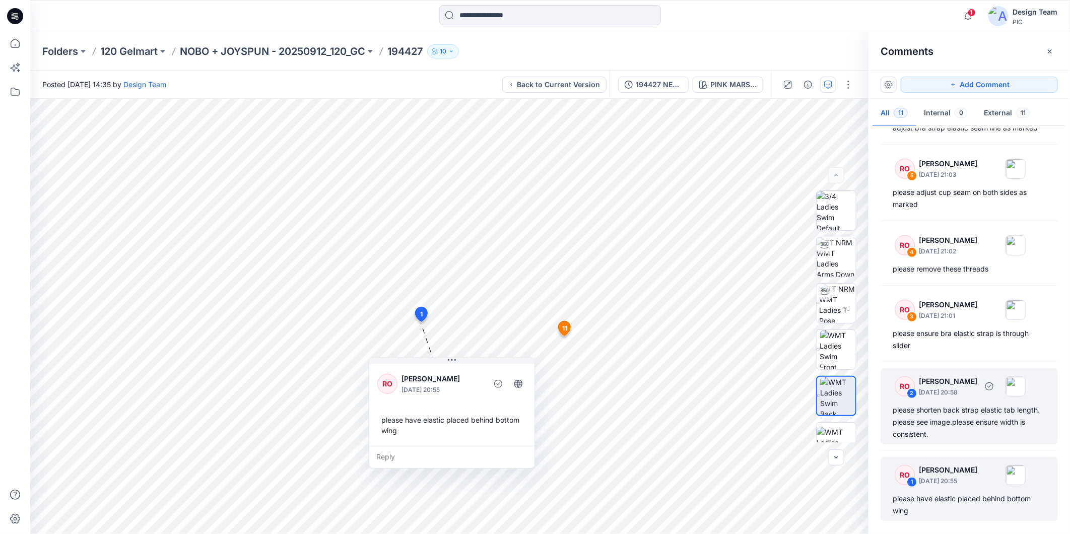
click at [963, 431] on div "please shorten back strap elastic tab length. please see image.please ensure wi…" at bounding box center [969, 422] width 153 height 36
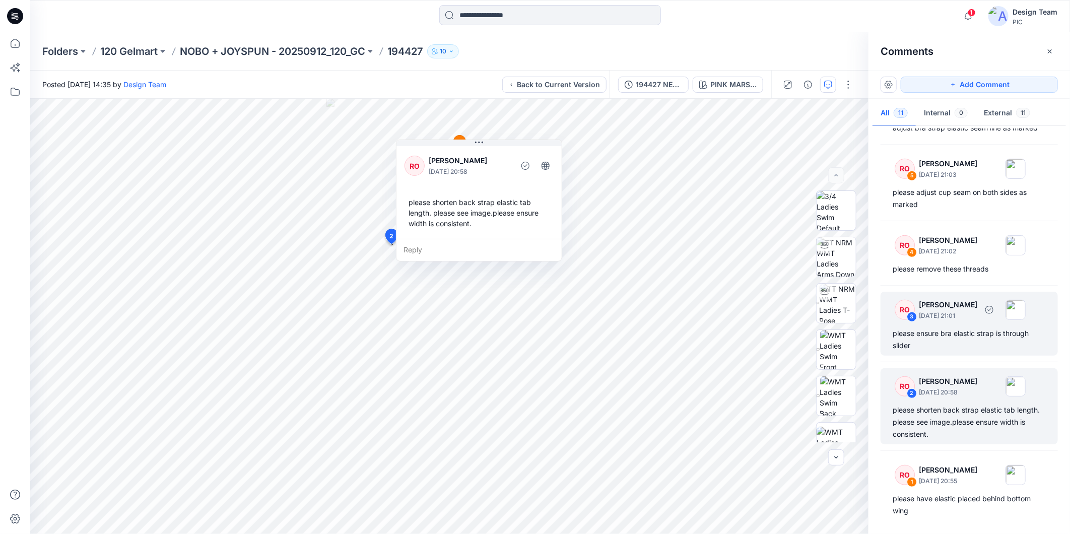
click at [963, 338] on div "please ensure bra elastic strap is through slider" at bounding box center [969, 339] width 153 height 24
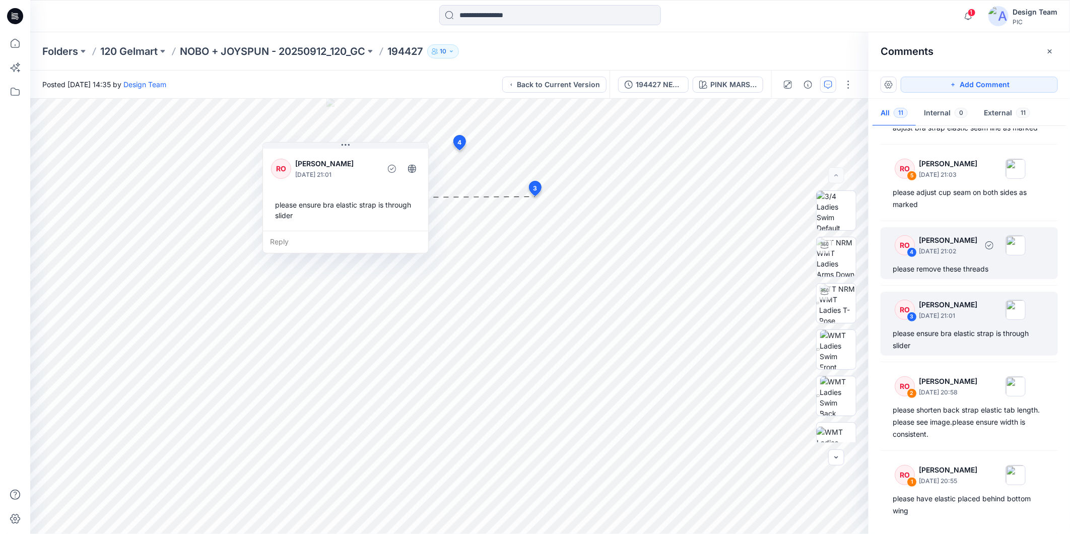
click at [963, 246] on p "[DATE] 21:02" at bounding box center [948, 251] width 58 height 10
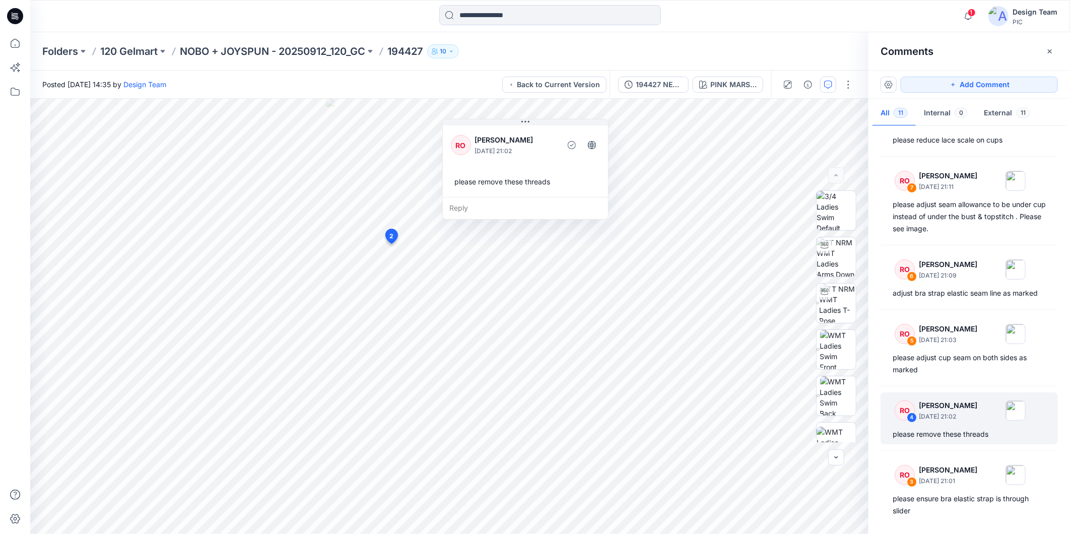
scroll to position [300, 0]
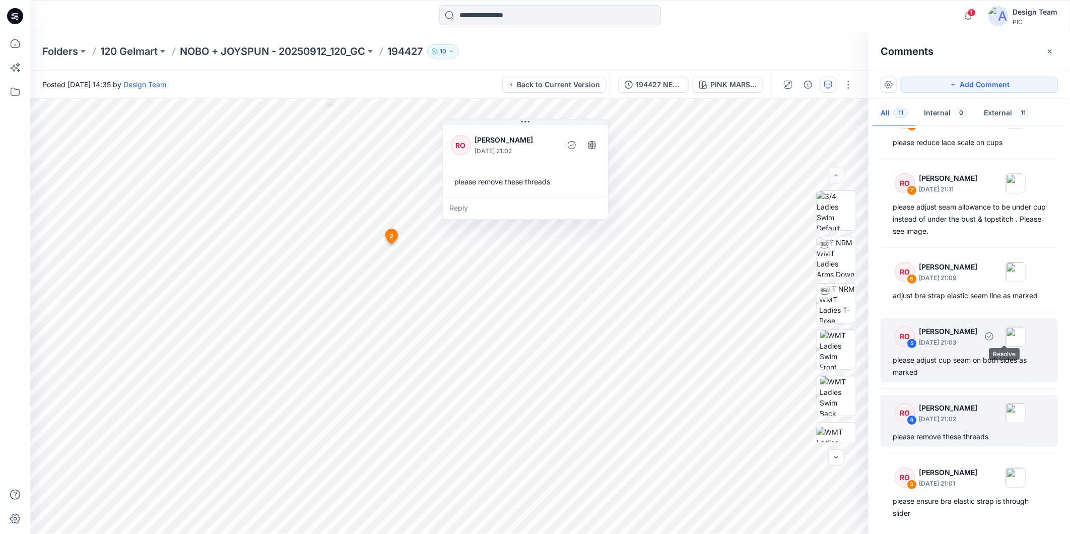
click at [963, 353] on div "RO 5 [PERSON_NAME] [DATE] 21:03 please adjust cup seam on both sides as marked" at bounding box center [969, 350] width 177 height 64
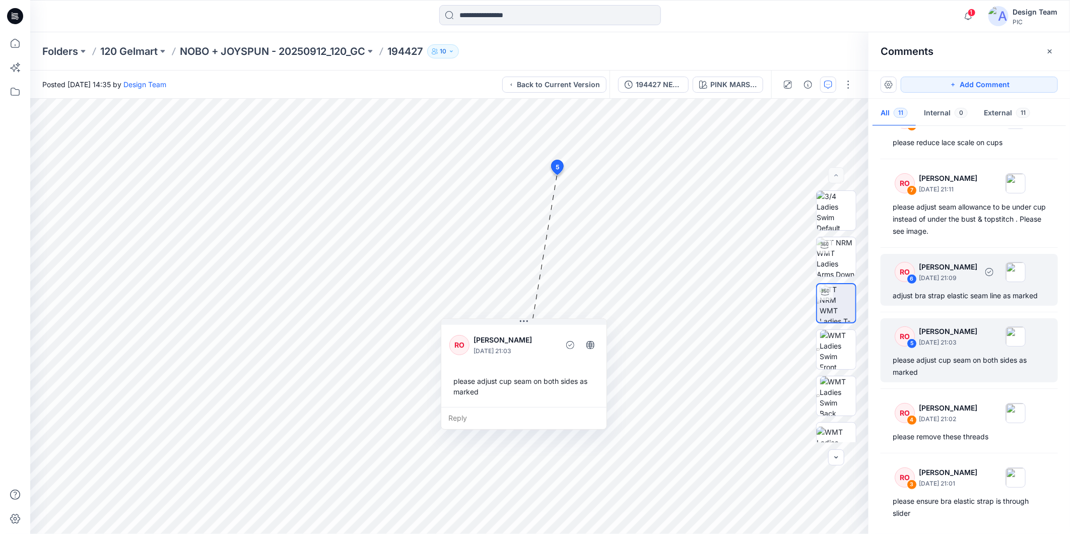
click at [950, 283] on div "RO 6 [PERSON_NAME] [DATE] 21:09" at bounding box center [956, 272] width 139 height 28
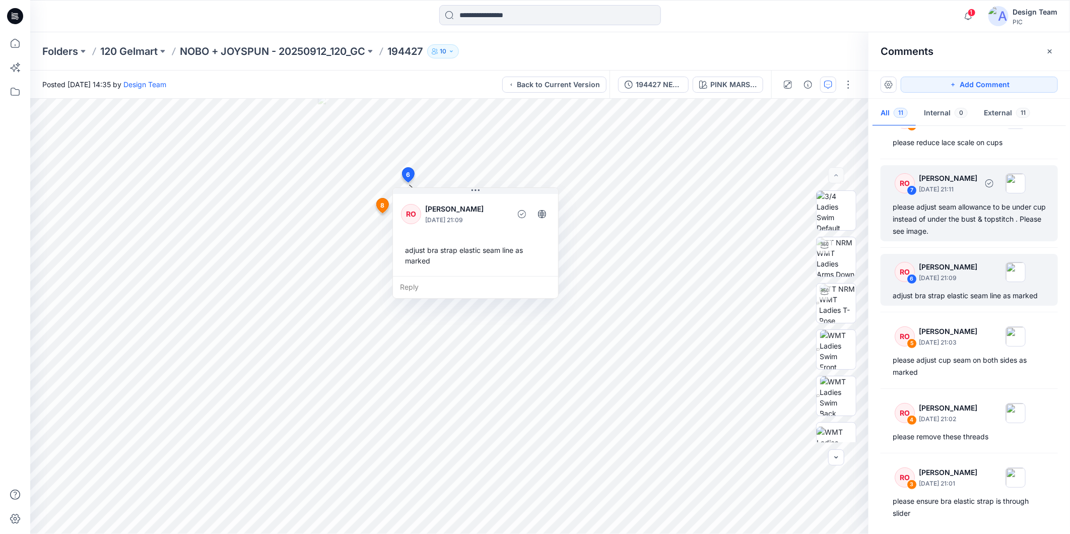
click at [955, 218] on div "please adjust seam allowance to be under cup instead of under the bust & topsti…" at bounding box center [969, 219] width 153 height 36
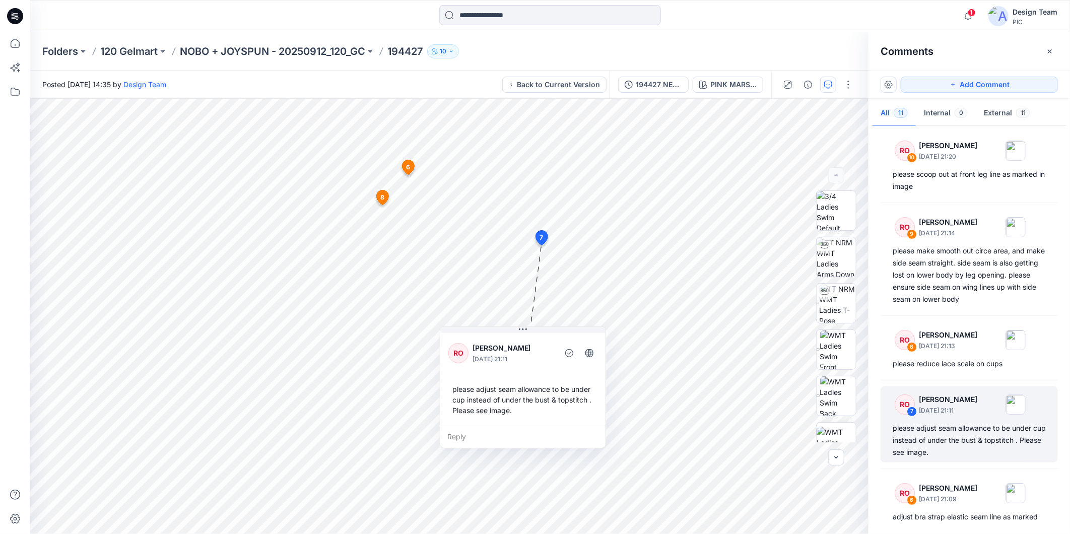
scroll to position [76, 0]
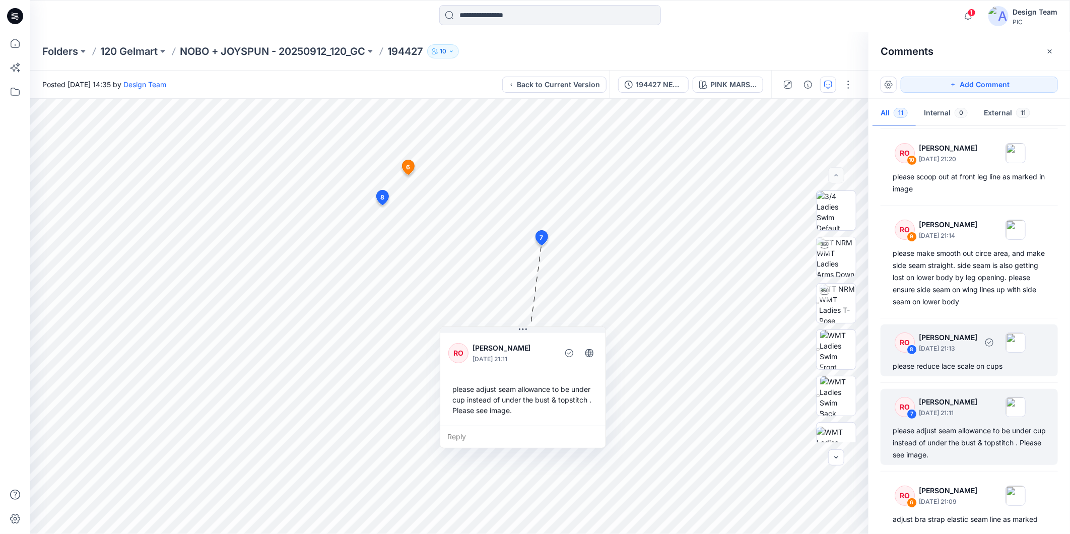
click at [963, 350] on p "[DATE] 21:13" at bounding box center [948, 349] width 58 height 10
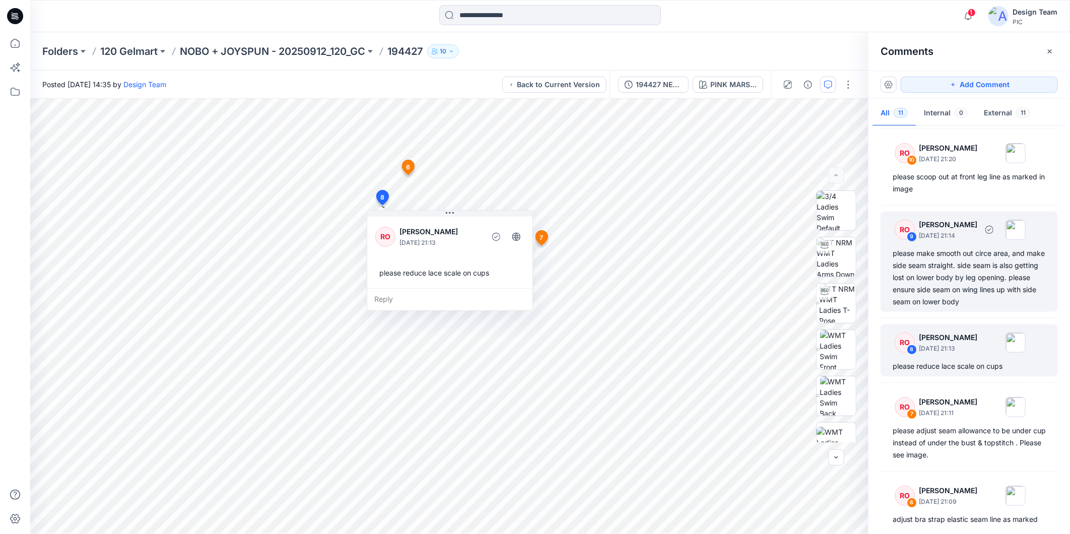
click at [963, 288] on div "please make smooth out circe area, and make side seam straight. side seam is al…" at bounding box center [969, 277] width 153 height 60
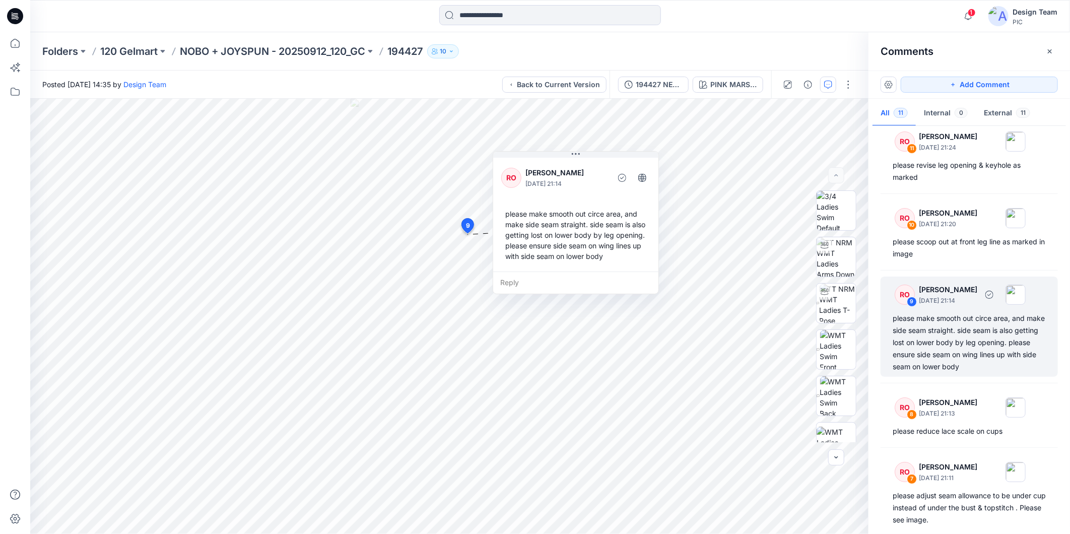
scroll to position [0, 0]
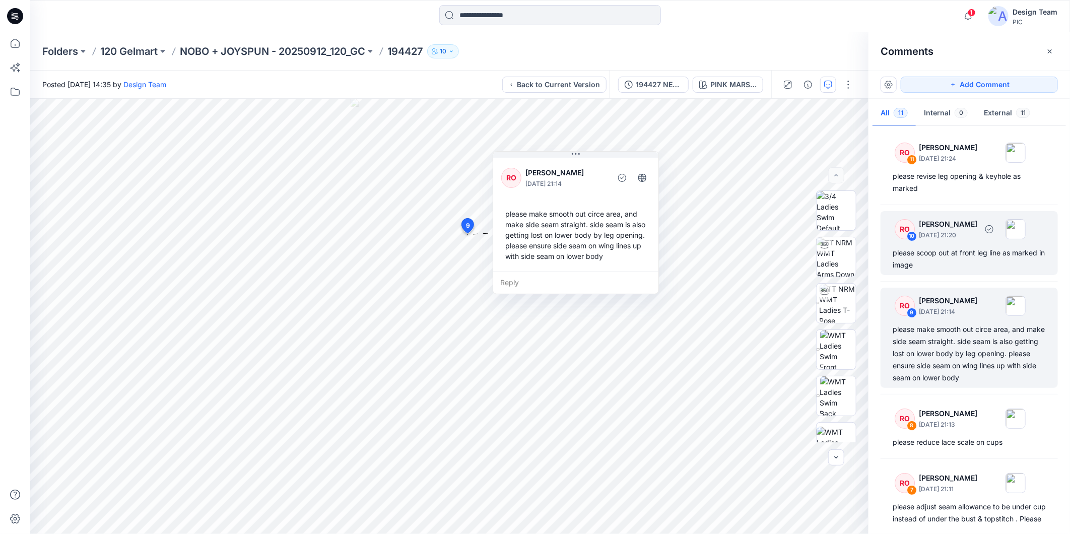
click at [963, 226] on p "[PERSON_NAME]" at bounding box center [948, 224] width 58 height 12
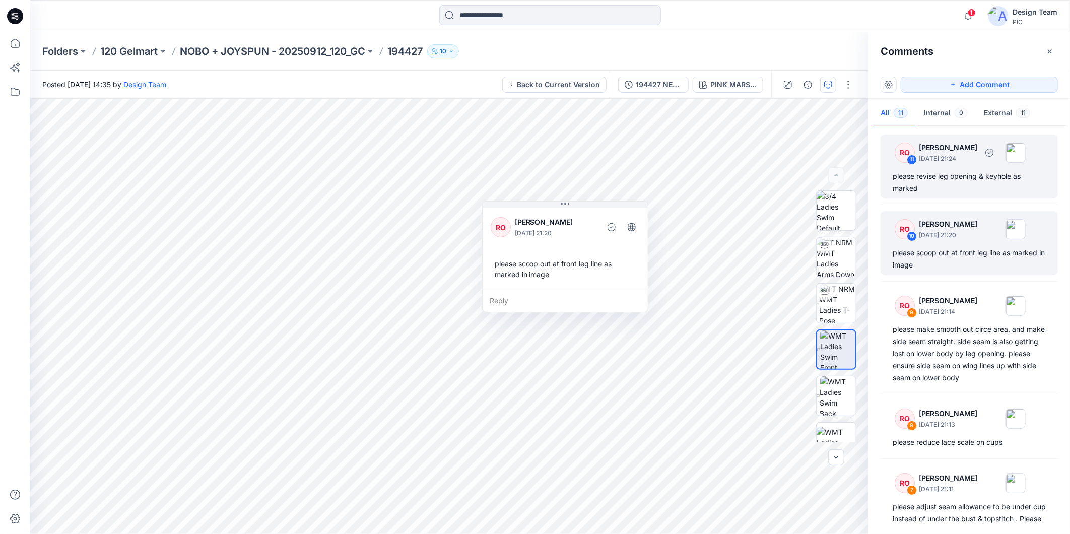
click at [933, 180] on div "please revise leg opening & keyhole as marked" at bounding box center [969, 182] width 153 height 24
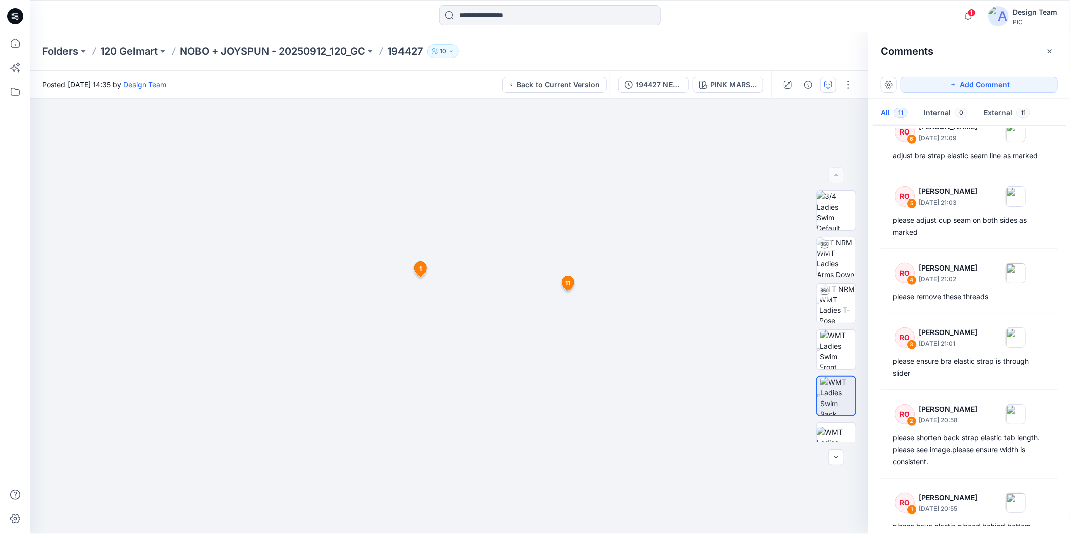
scroll to position [468, 0]
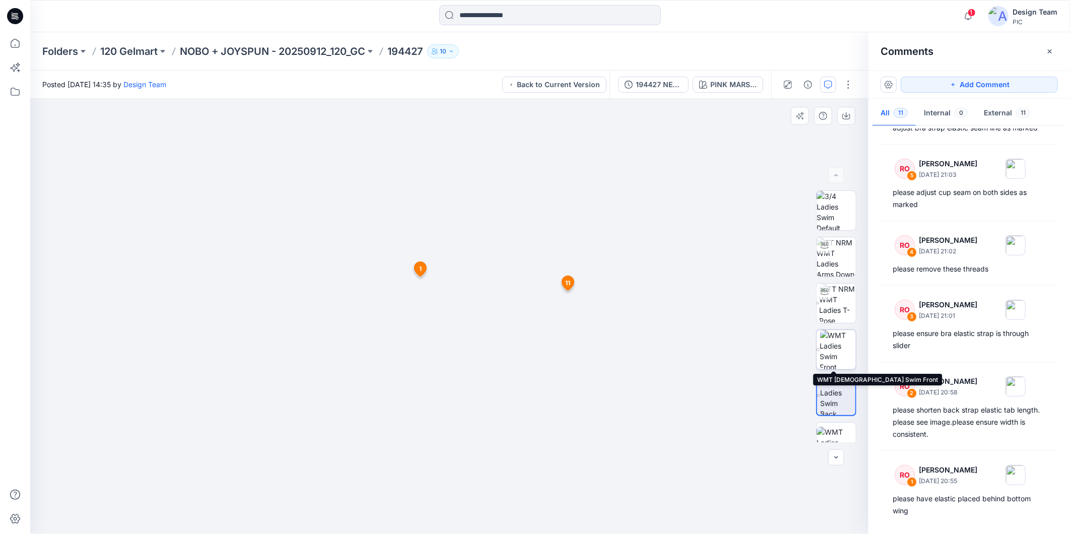
click at [841, 350] on img at bounding box center [838, 349] width 36 height 39
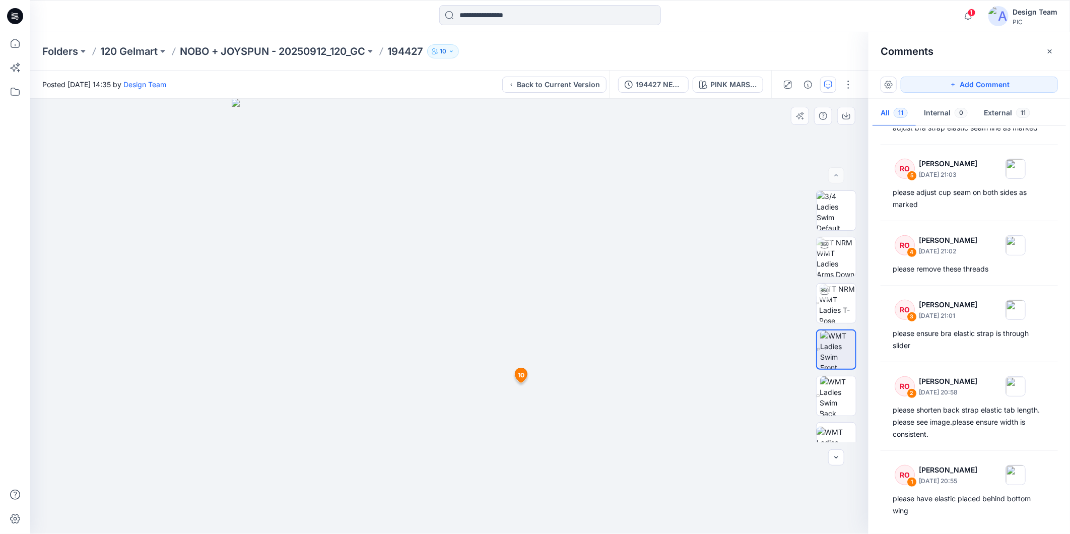
click at [433, 339] on img at bounding box center [449, 316] width 435 height 435
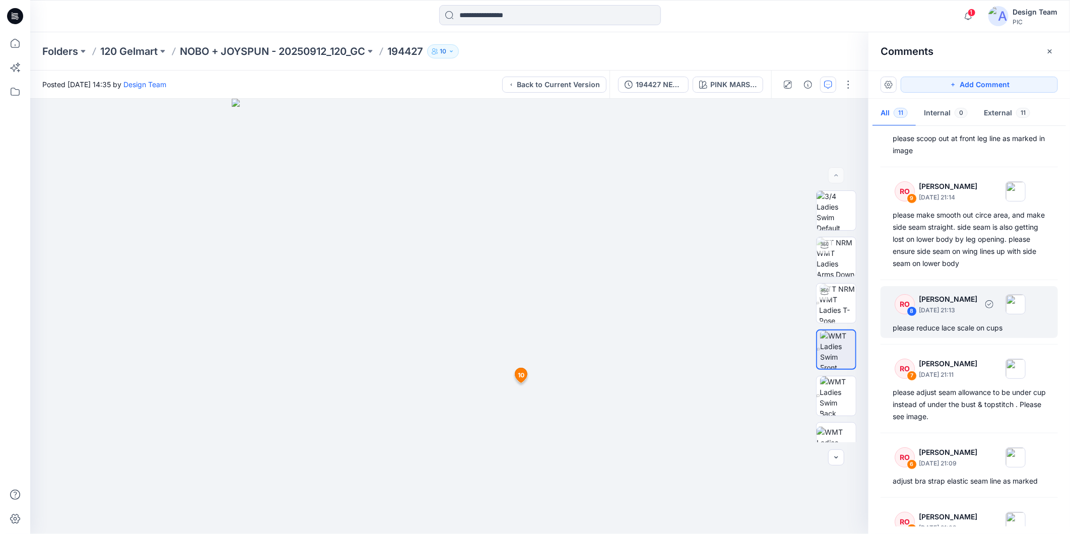
scroll to position [0, 0]
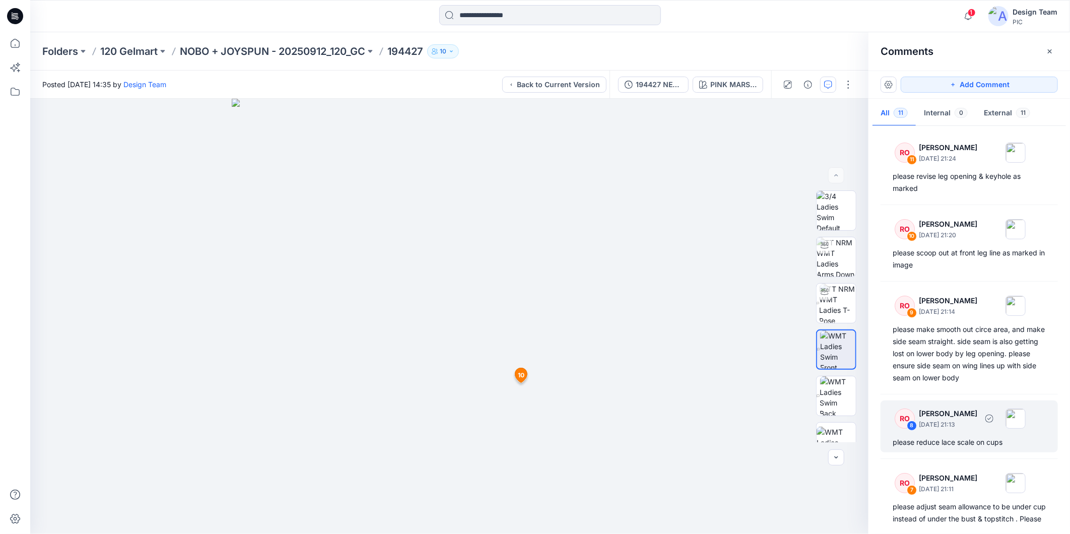
click at [960, 437] on div "please reduce lace scale on cups" at bounding box center [969, 442] width 153 height 12
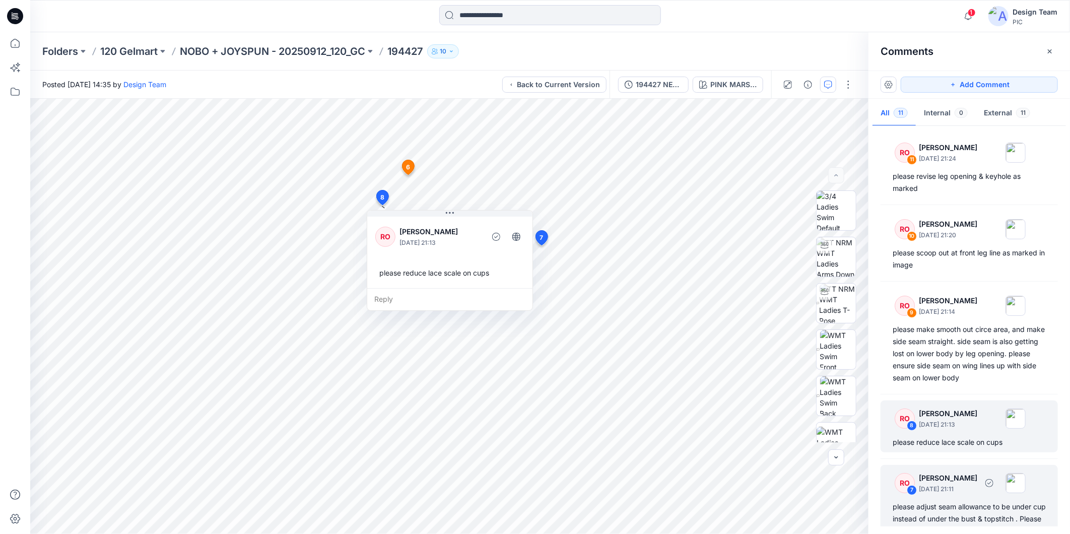
click at [963, 477] on p "[PERSON_NAME]" at bounding box center [948, 478] width 58 height 12
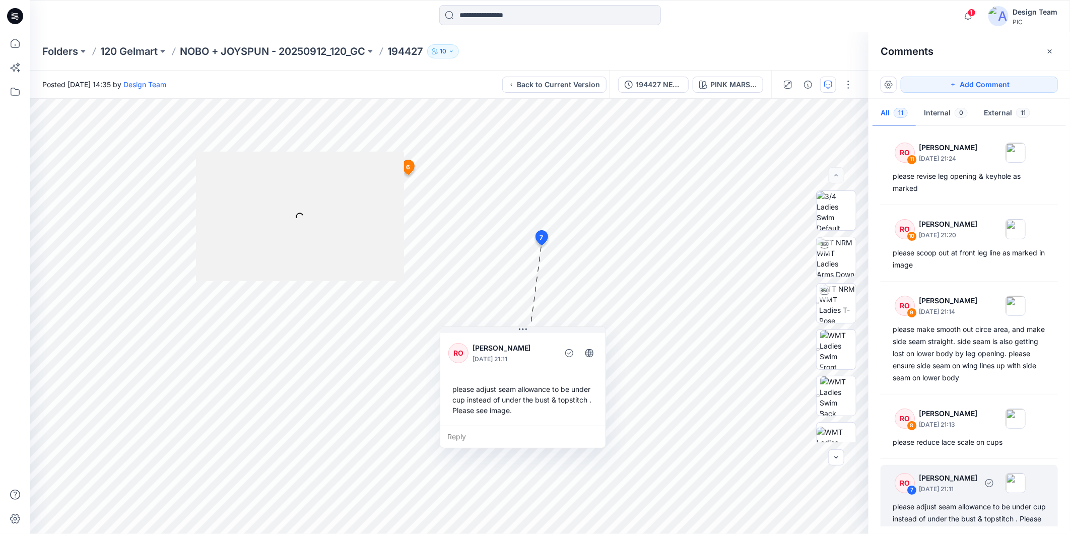
scroll to position [14, 0]
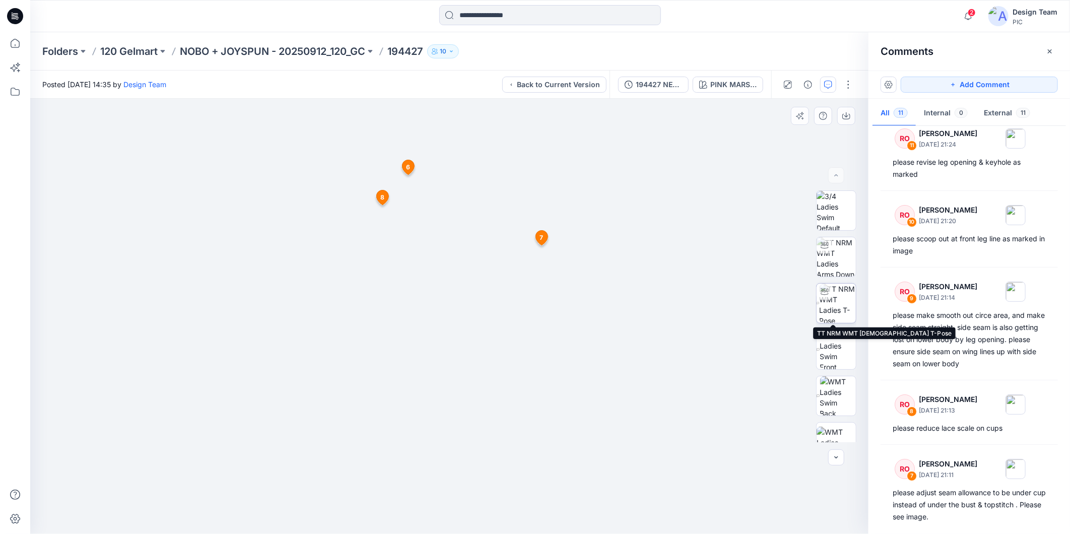
click at [838, 304] on img at bounding box center [838, 303] width 36 height 39
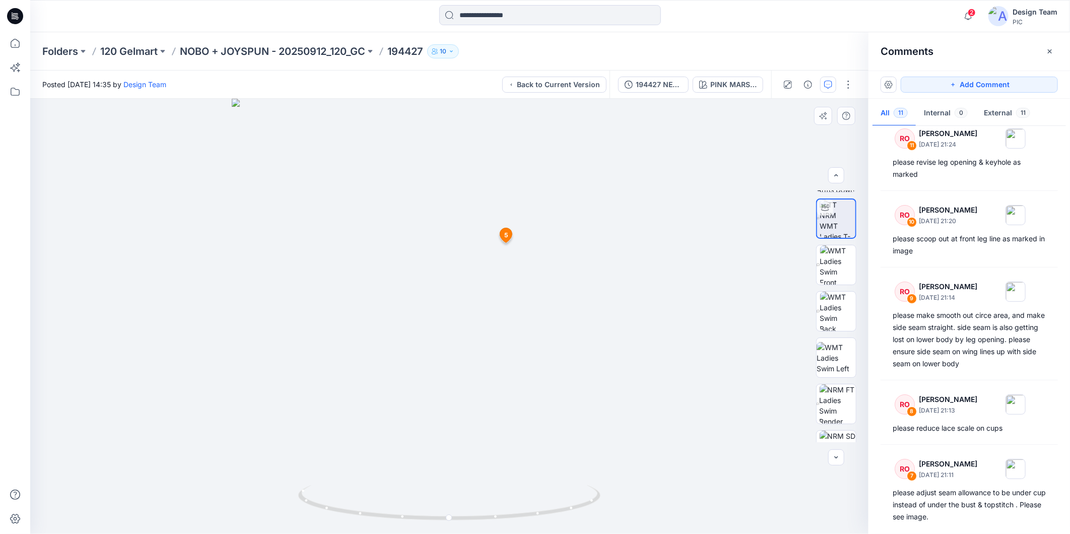
scroll to position [159, 0]
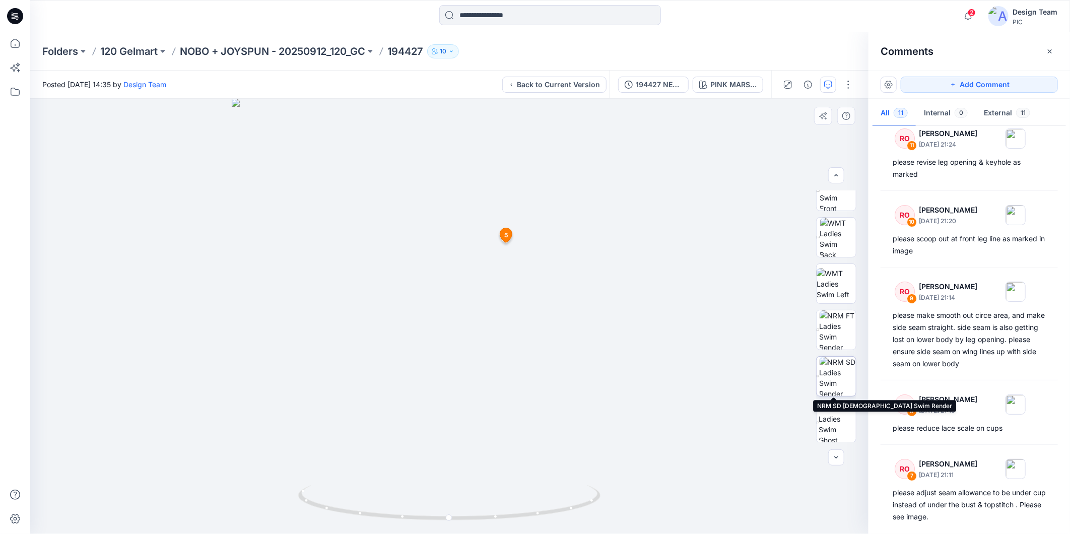
click at [840, 378] on img at bounding box center [838, 376] width 36 height 39
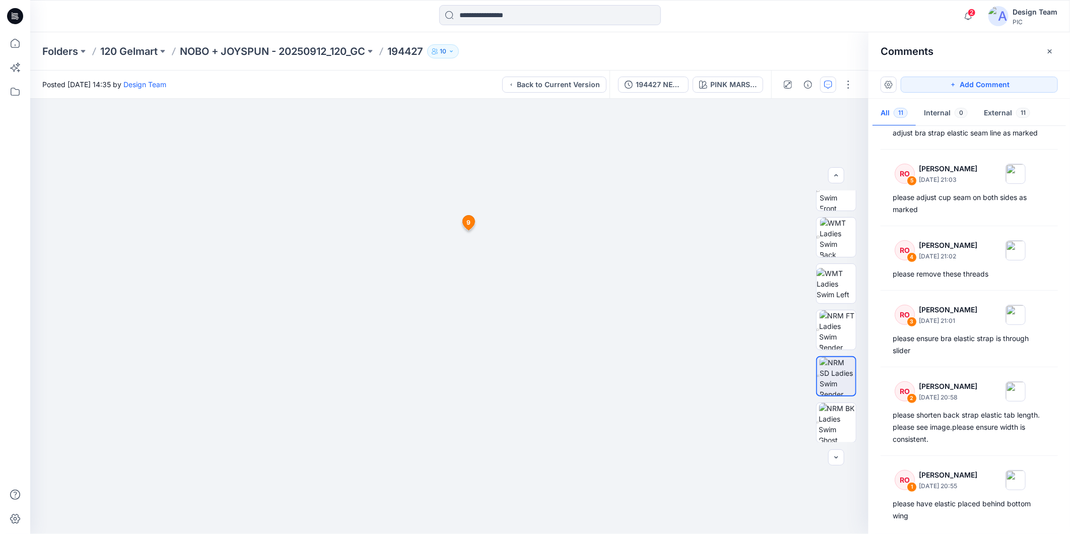
scroll to position [468, 0]
